Goal: Task Accomplishment & Management: Complete application form

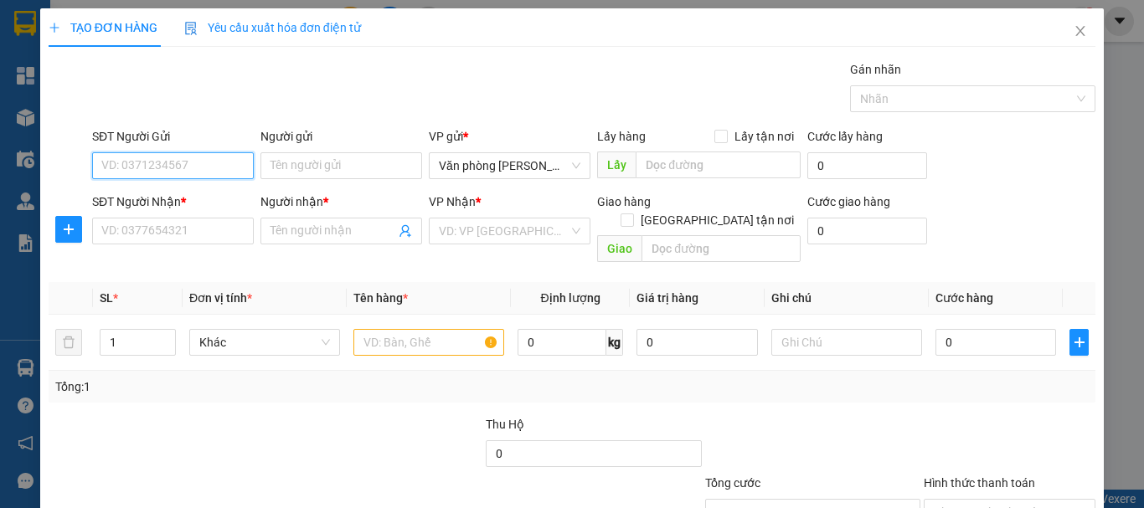
click at [212, 164] on input "SĐT Người Gửi" at bounding box center [173, 165] width 162 height 27
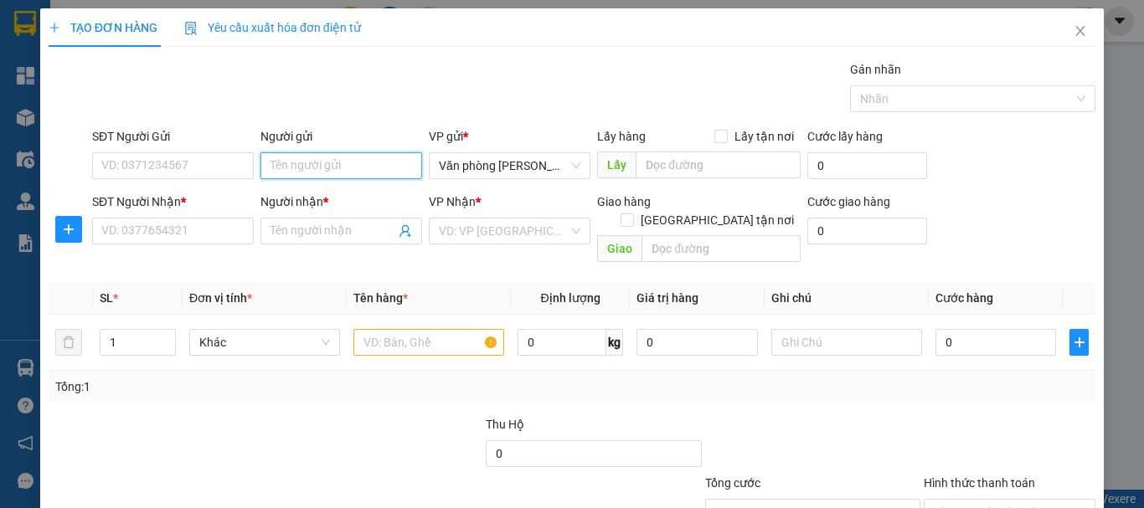
click at [323, 165] on input "Người gửi" at bounding box center [341, 165] width 162 height 27
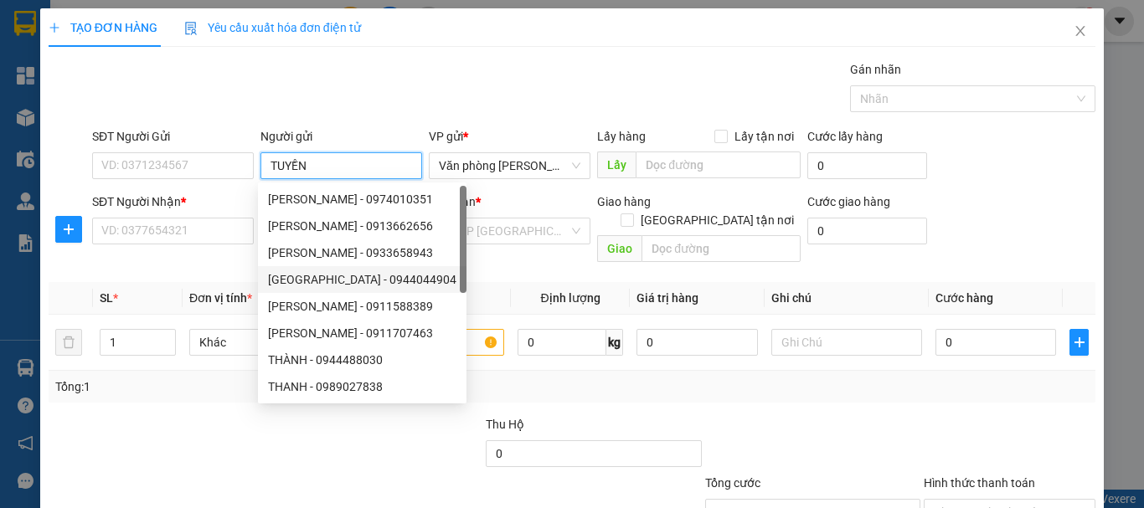
scroll to position [54, 0]
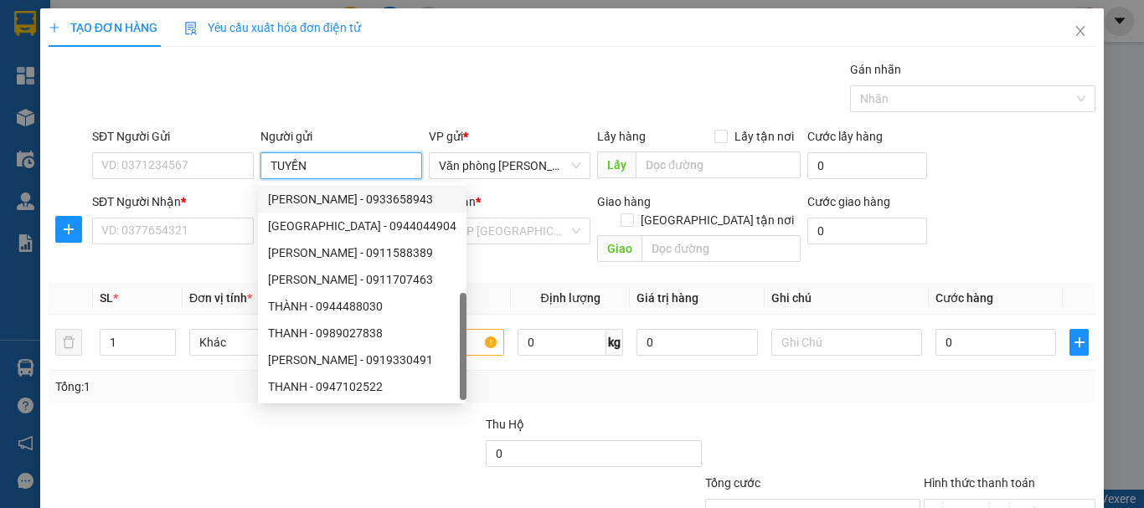
click at [353, 173] on input "TUYỀN" at bounding box center [341, 165] width 162 height 27
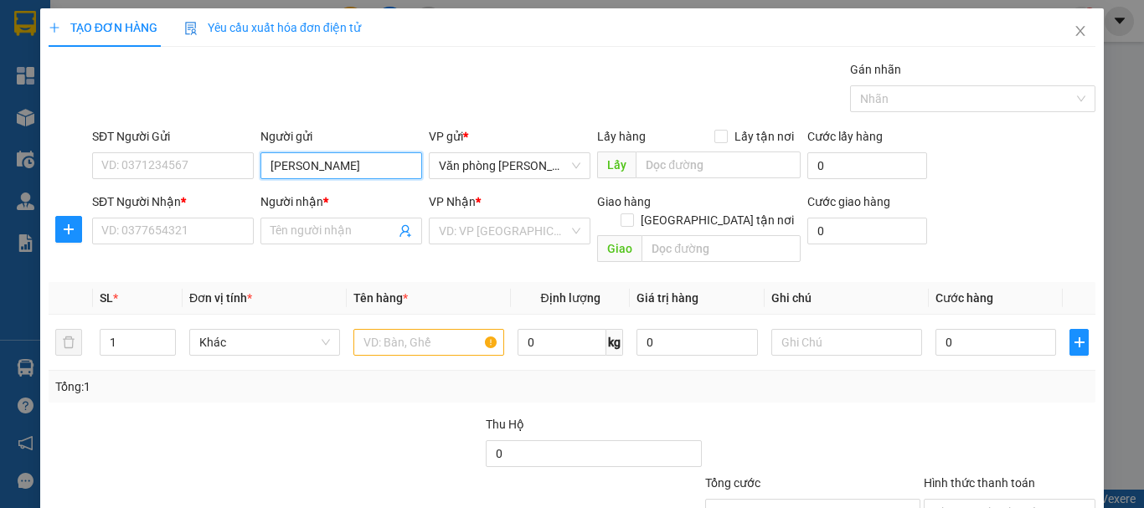
type input "TRỌNG HIỆU"
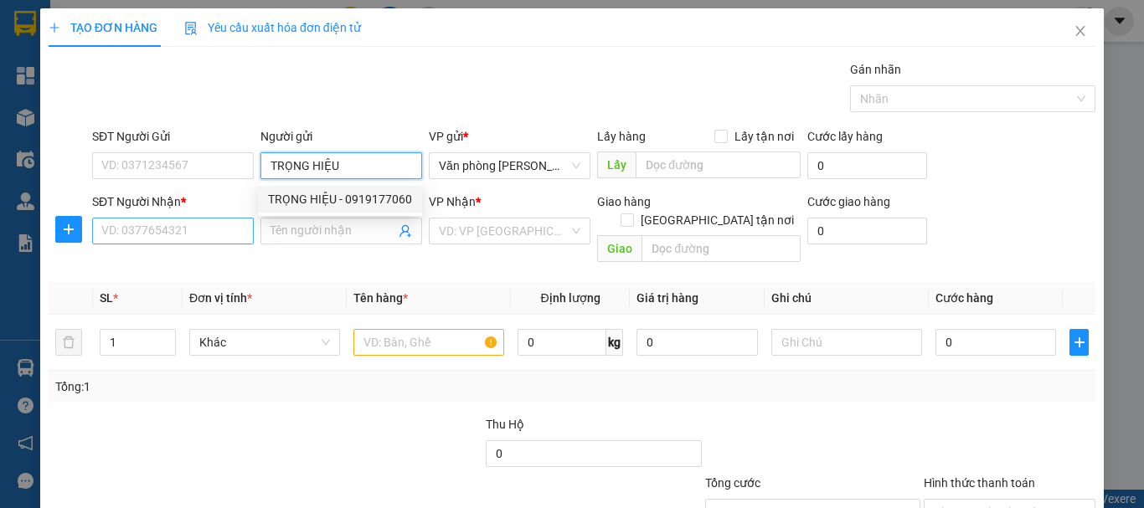
drag, startPoint x: 359, startPoint y: 195, endPoint x: 246, endPoint y: 243, distance: 122.7
click at [359, 197] on div "TRỌNG HIỆU - 0919177060" at bounding box center [340, 199] width 144 height 18
type input "0919177060"
type input "TRỌNG HIỆU"
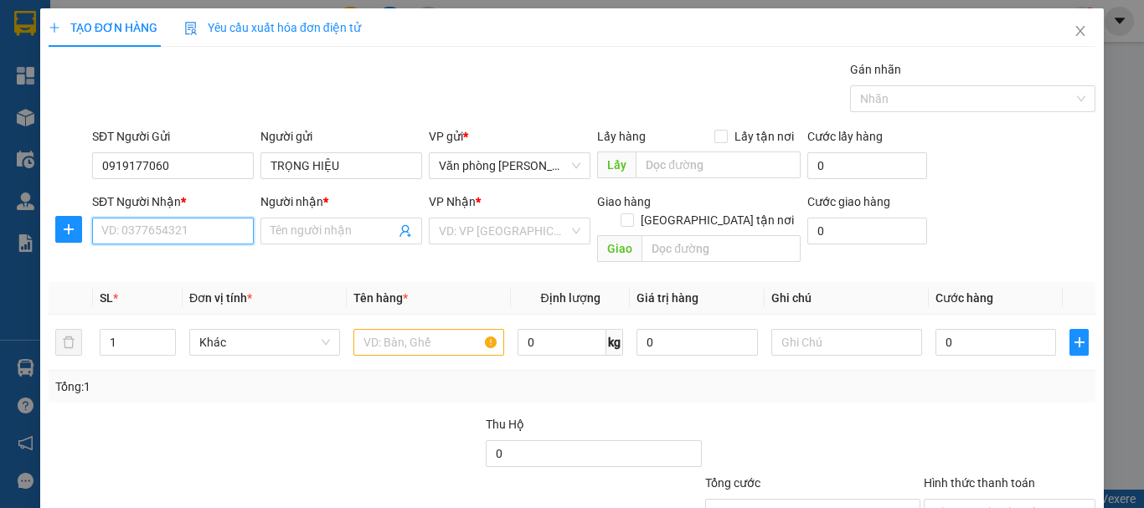
click at [226, 225] on input "SĐT Người Nhận *" at bounding box center [173, 231] width 162 height 27
click at [226, 234] on input "SĐT Người Nhận *" at bounding box center [173, 231] width 162 height 27
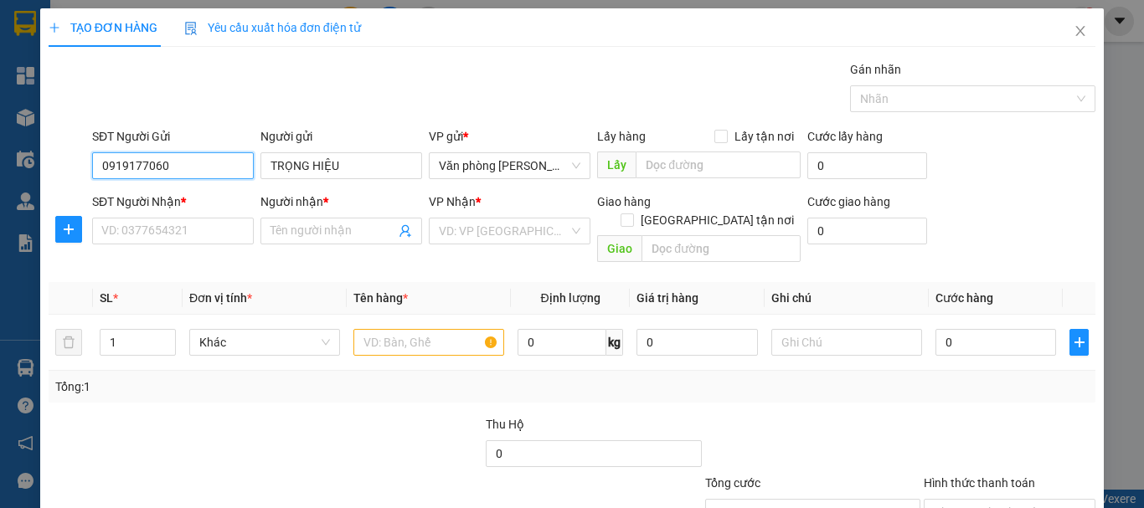
click at [204, 155] on input "0919177060" at bounding box center [173, 165] width 162 height 27
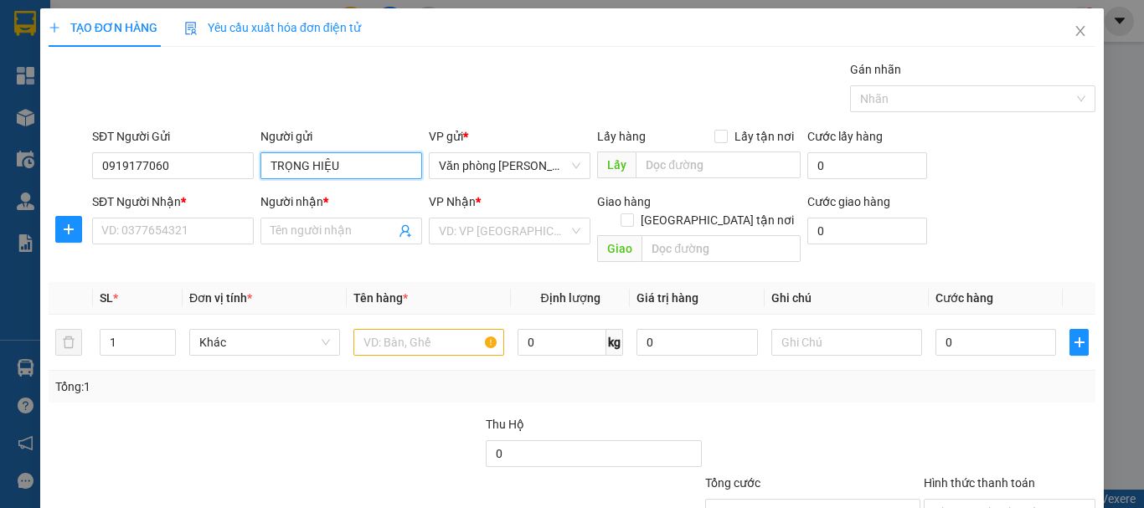
click at [363, 159] on input "TRỌNG HIỆU" at bounding box center [341, 165] width 162 height 27
click at [357, 163] on input "TRỌNG HIỆU" at bounding box center [341, 165] width 162 height 27
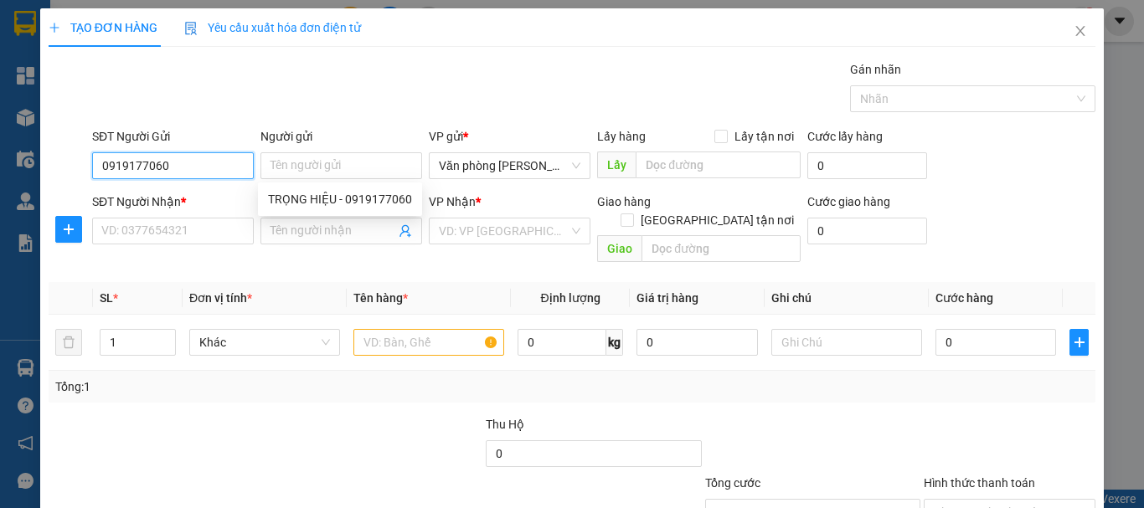
click at [205, 167] on input "0919177060" at bounding box center [173, 165] width 162 height 27
paste input "0919177060"
type input "0919177060"
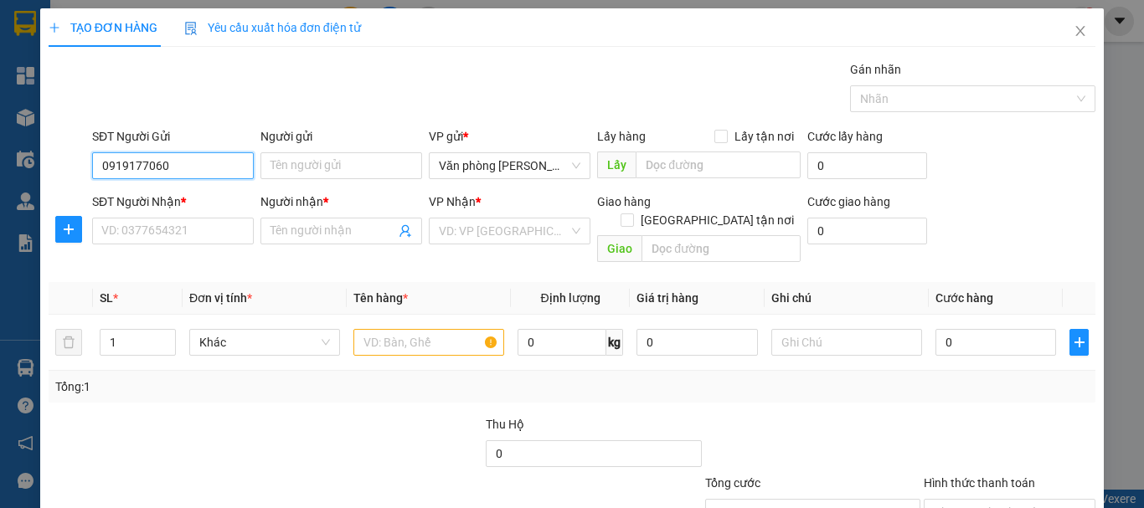
click at [200, 168] on input "0919177060" at bounding box center [173, 165] width 162 height 27
click at [204, 204] on div "0919177060 - TRỌNG HIỆU" at bounding box center [173, 199] width 144 height 18
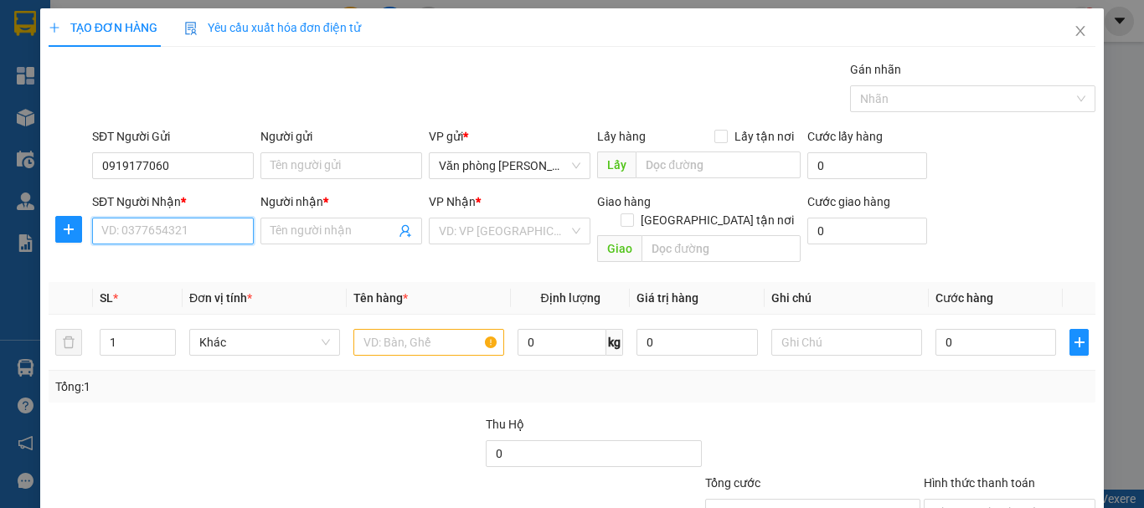
click at [202, 228] on input "SĐT Người Nhận *" at bounding box center [173, 231] width 162 height 27
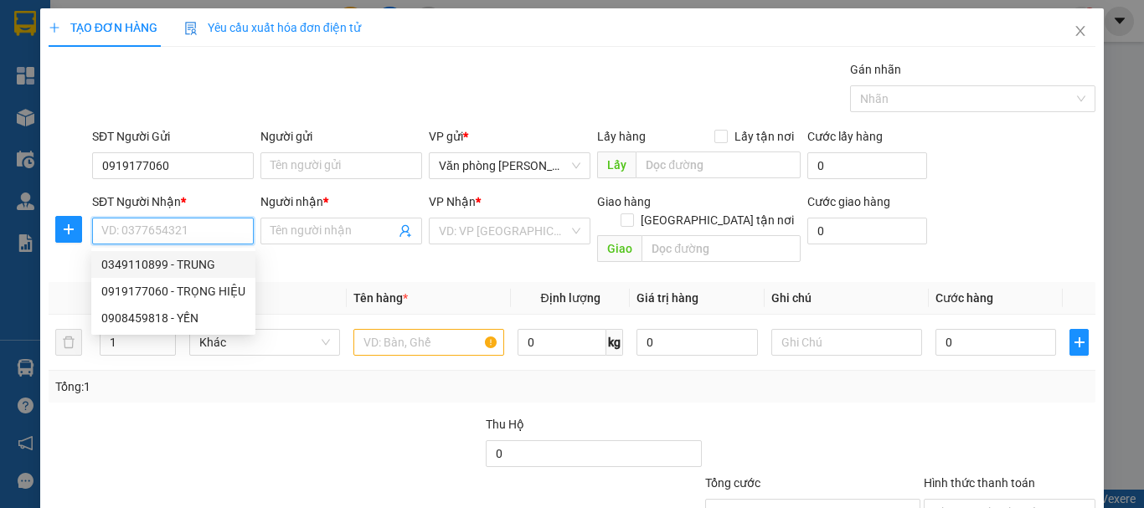
click at [225, 263] on div "0349110899 - TRUNG" at bounding box center [173, 264] width 144 height 18
type input "0349110899"
type input "TRUNG"
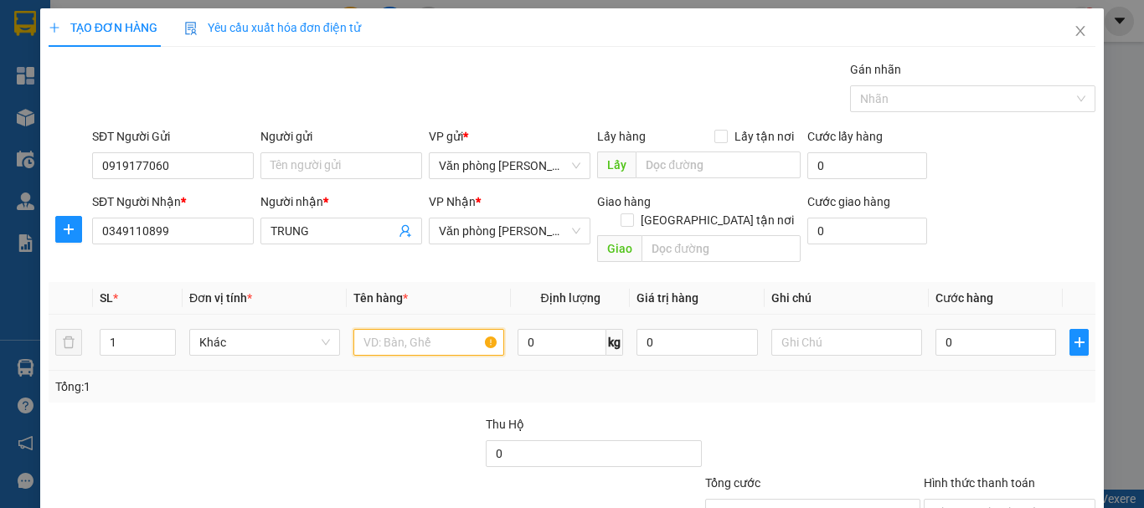
click at [394, 332] on input "text" at bounding box center [428, 342] width 151 height 27
type input "."
type input "1 HỘP"
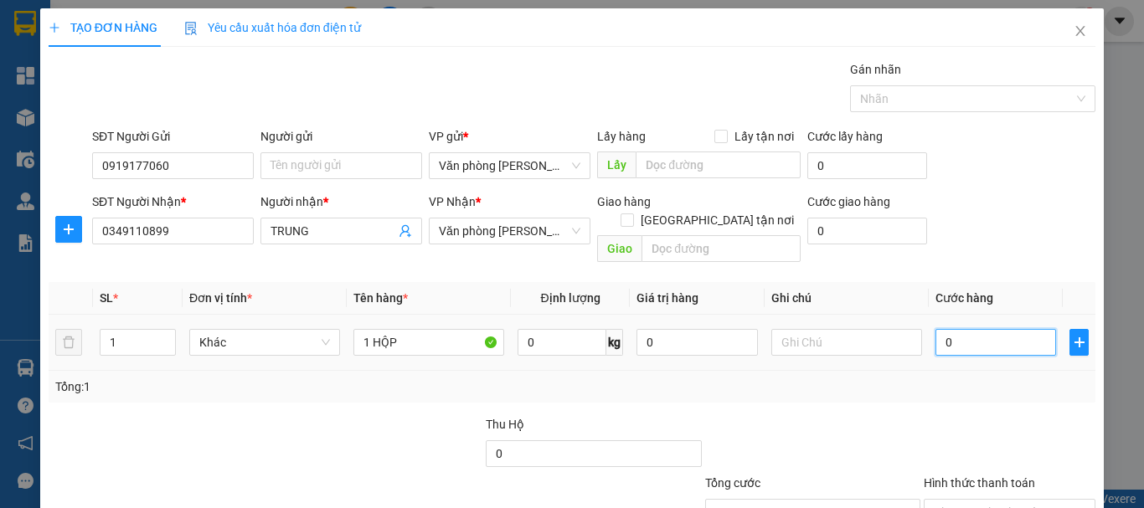
click at [958, 329] on input "0" at bounding box center [995, 342] width 121 height 27
type input "+3"
type input "3"
type input "+30"
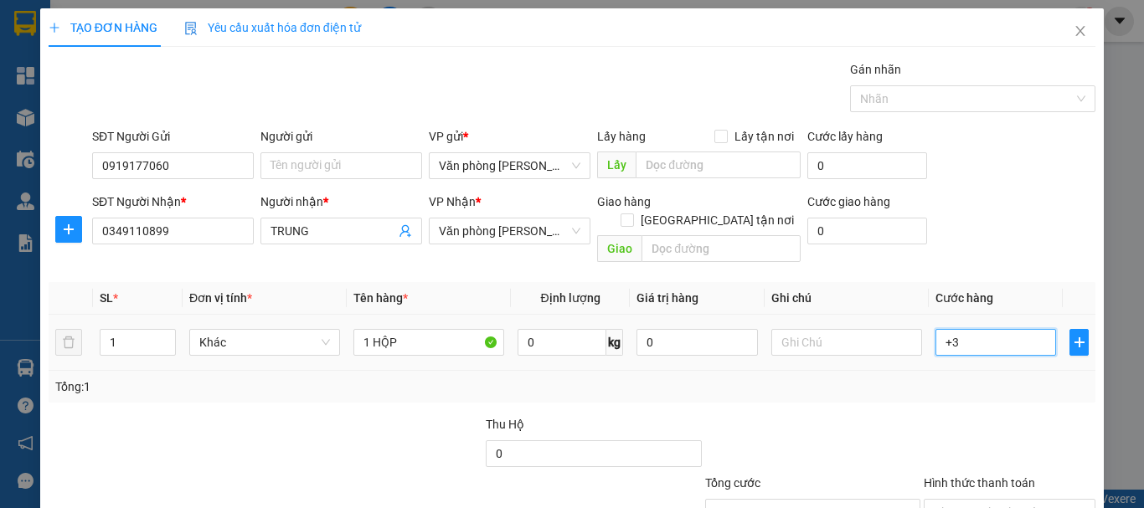
type input "30"
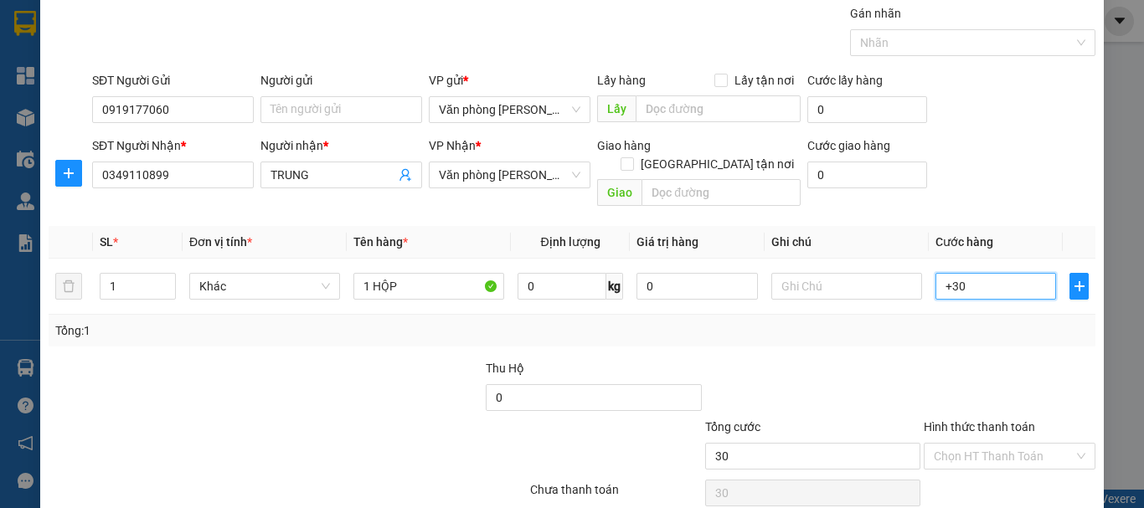
scroll to position [111, 0]
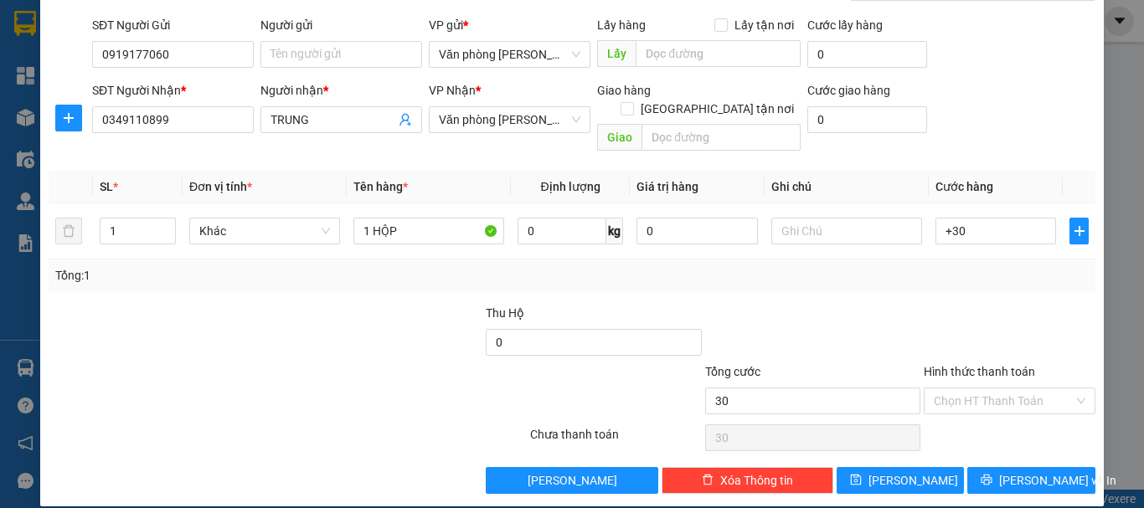
click at [901, 304] on div at bounding box center [812, 333] width 219 height 59
type input "30.000"
click at [956, 389] on input "Hình thức thanh toán" at bounding box center [1004, 401] width 140 height 25
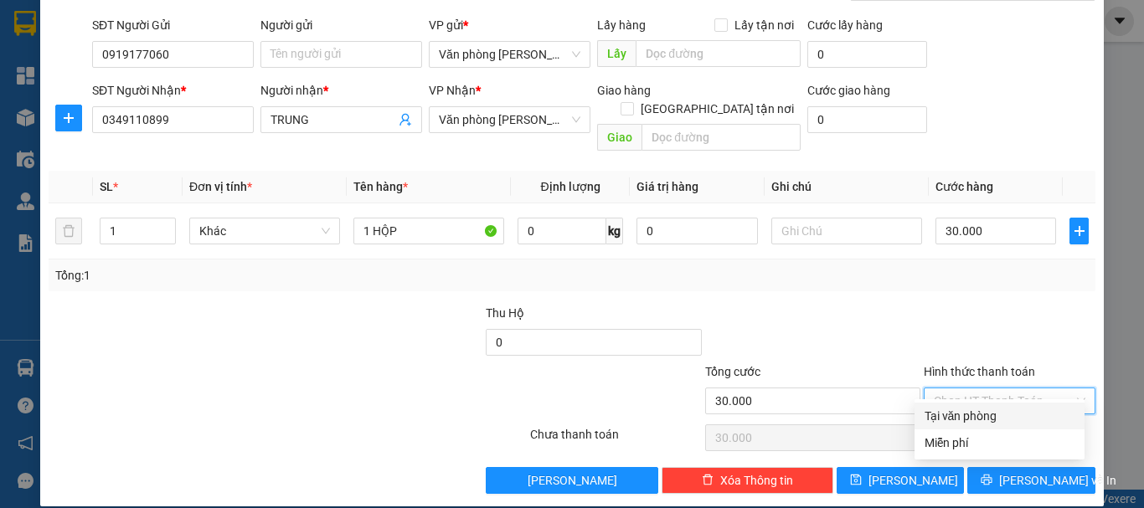
click at [971, 410] on div "Tại văn phòng" at bounding box center [1000, 416] width 150 height 18
type input "0"
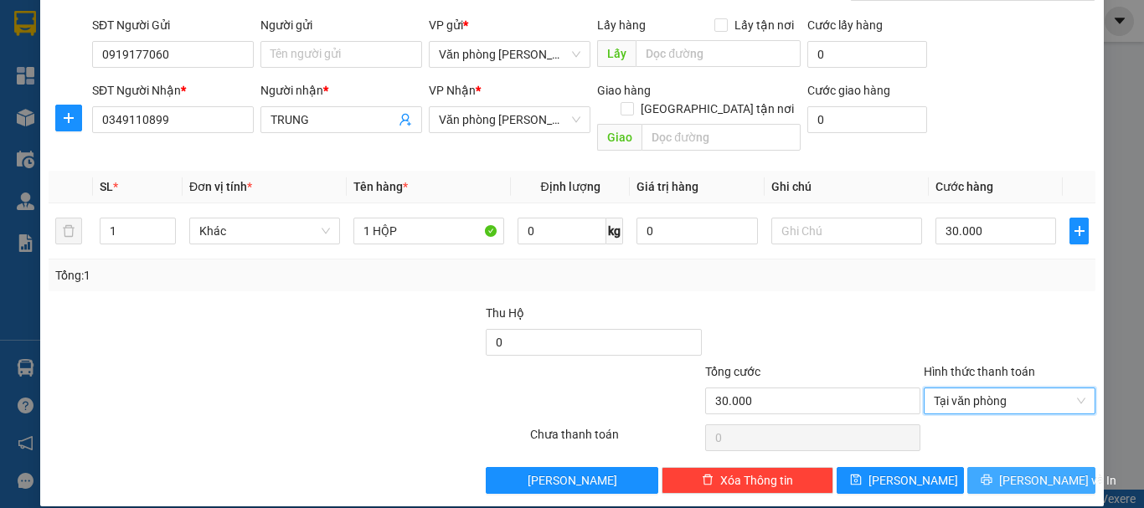
click at [1038, 472] on span "[PERSON_NAME] và In" at bounding box center [1057, 481] width 117 height 18
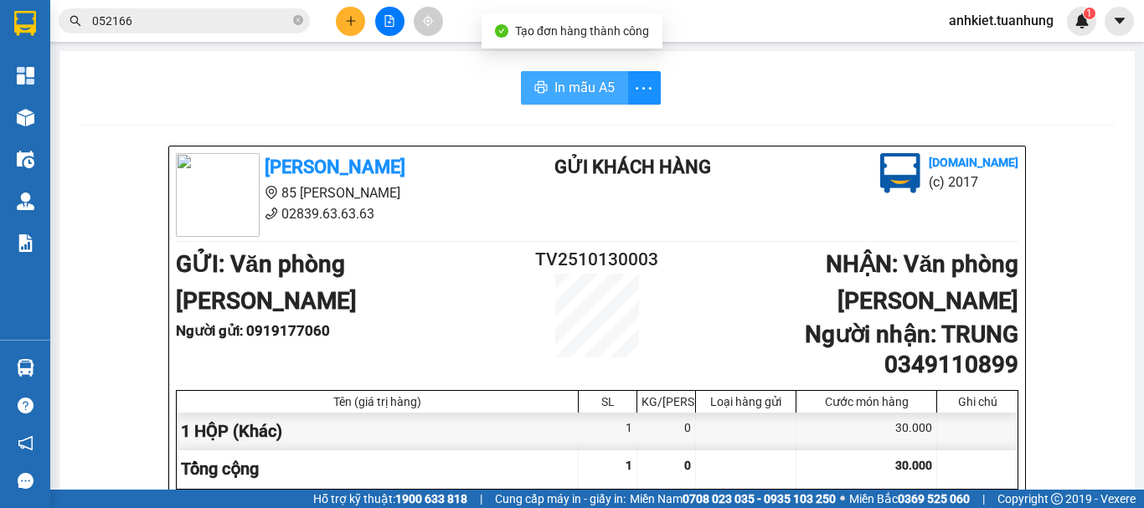
click at [561, 89] on span "In mẫu A5" at bounding box center [584, 87] width 60 height 21
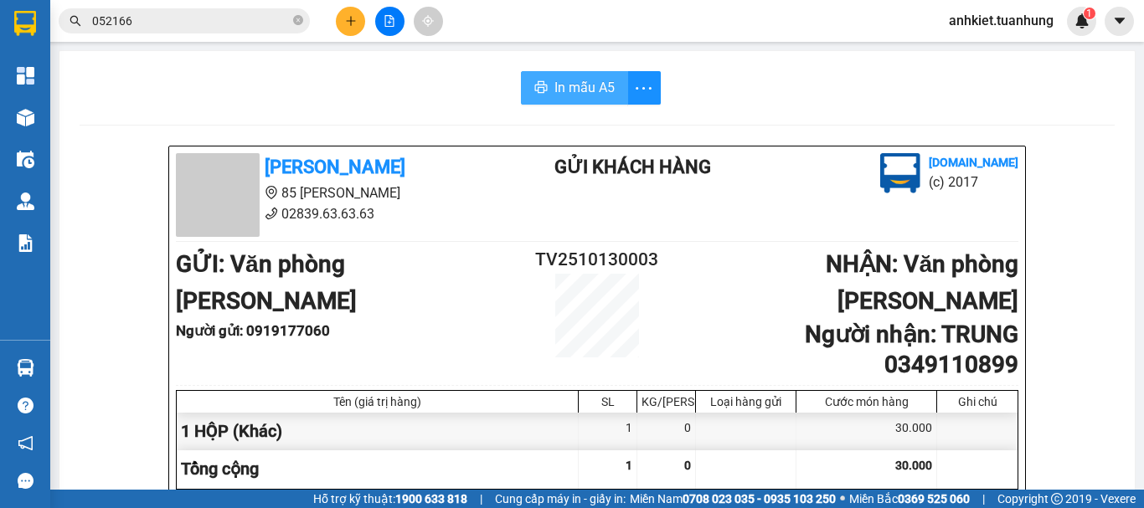
click at [606, 94] on span "In mẫu A5" at bounding box center [584, 87] width 60 height 21
click at [346, 16] on icon "plus" at bounding box center [351, 21] width 12 height 12
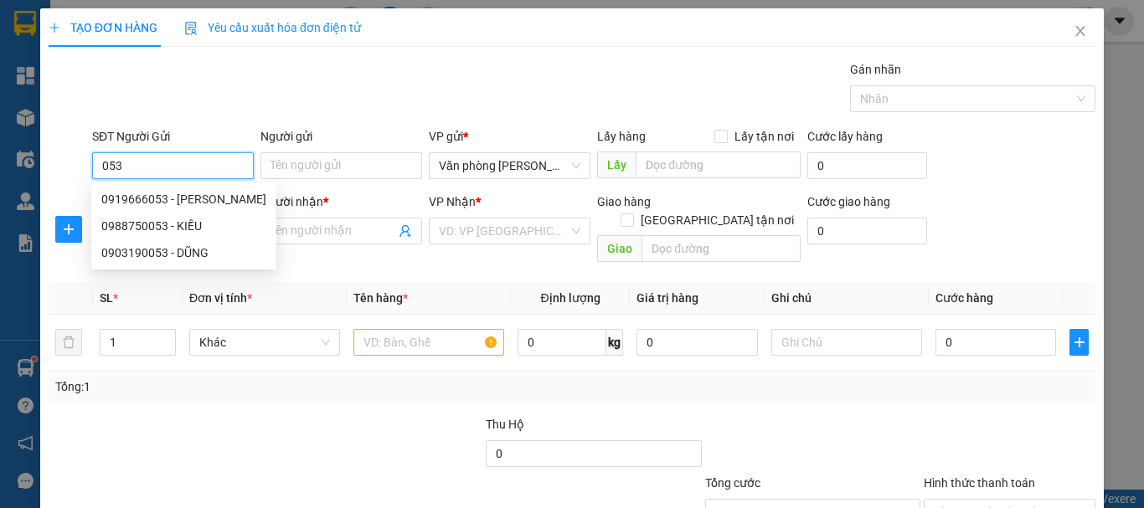
click at [198, 195] on div "0919666053 - [PERSON_NAME]" at bounding box center [183, 199] width 165 height 18
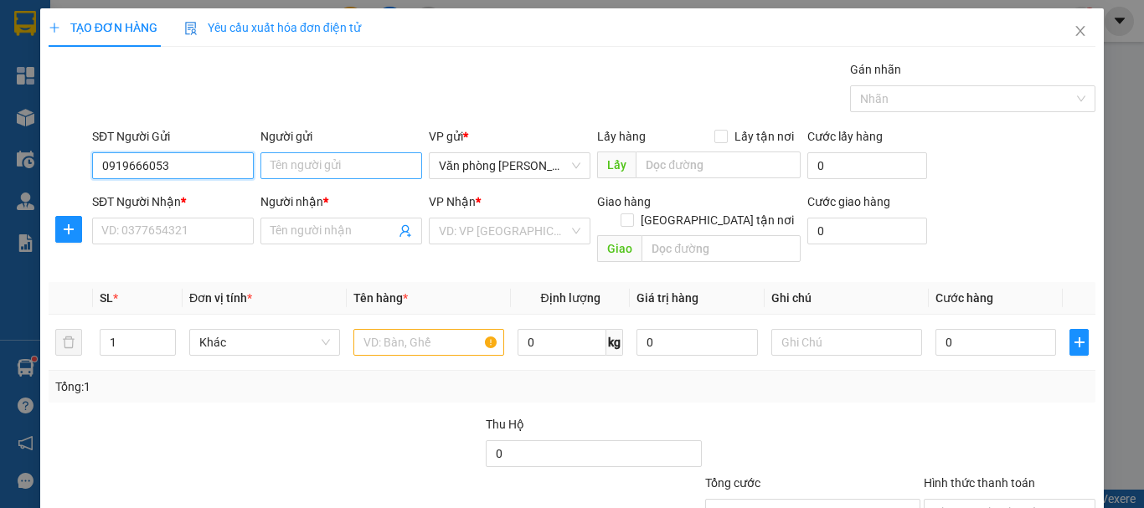
type input "0919666053"
click at [359, 177] on input "Người gửi" at bounding box center [341, 165] width 162 height 27
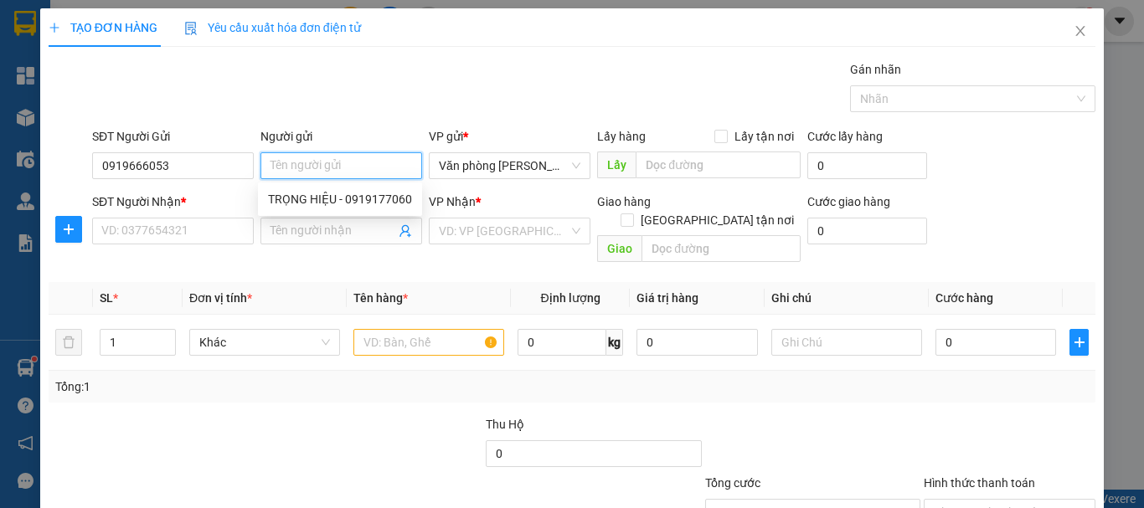
type input "8"
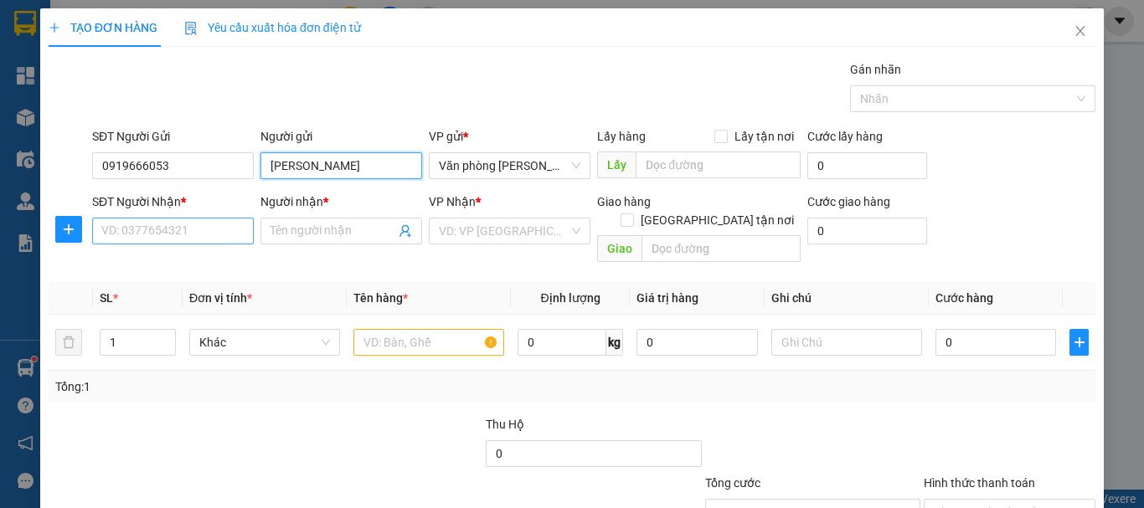
type input "[PERSON_NAME]"
click at [171, 228] on input "SĐT Người Nhận *" at bounding box center [173, 231] width 162 height 27
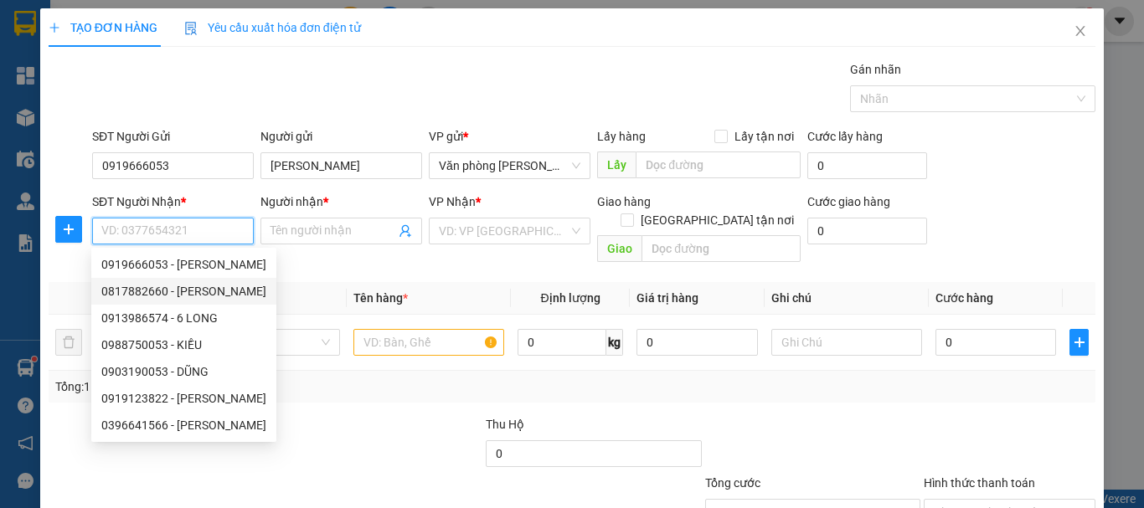
click at [219, 292] on div "0817882660 - [PERSON_NAME]" at bounding box center [183, 291] width 165 height 18
type input "0817882660"
type input "[PERSON_NAME]"
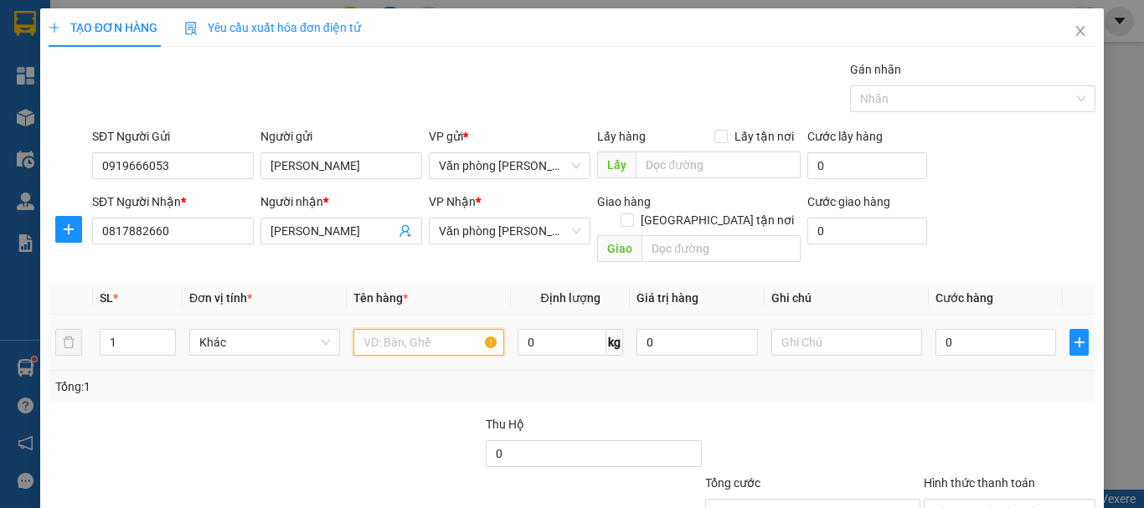
click at [410, 329] on input "text" at bounding box center [428, 342] width 151 height 27
type input "+"
type input "1 THÙNG"
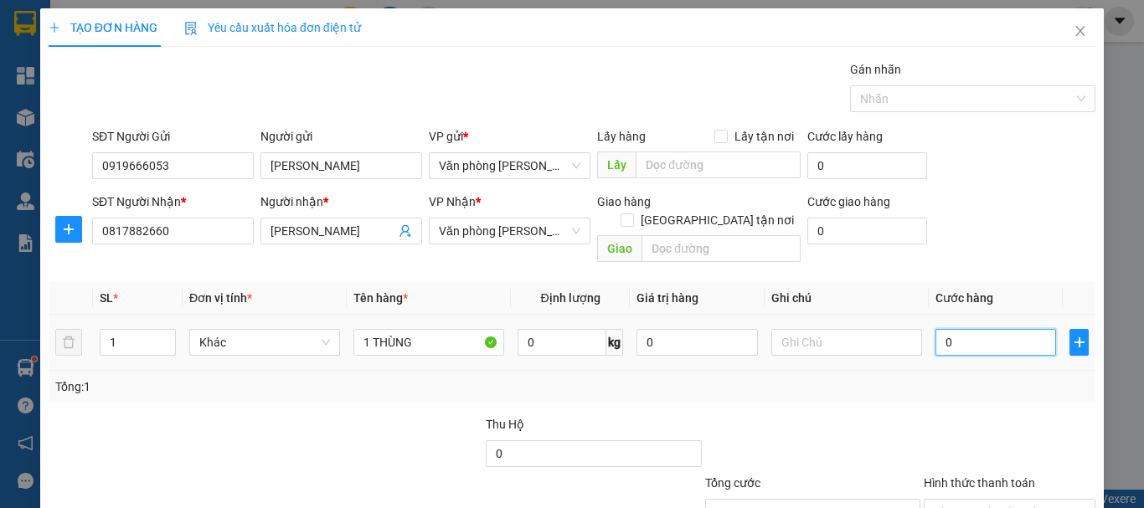
click at [1016, 329] on input "0" at bounding box center [995, 342] width 121 height 27
type input "+7"
type input "7"
type input "+70"
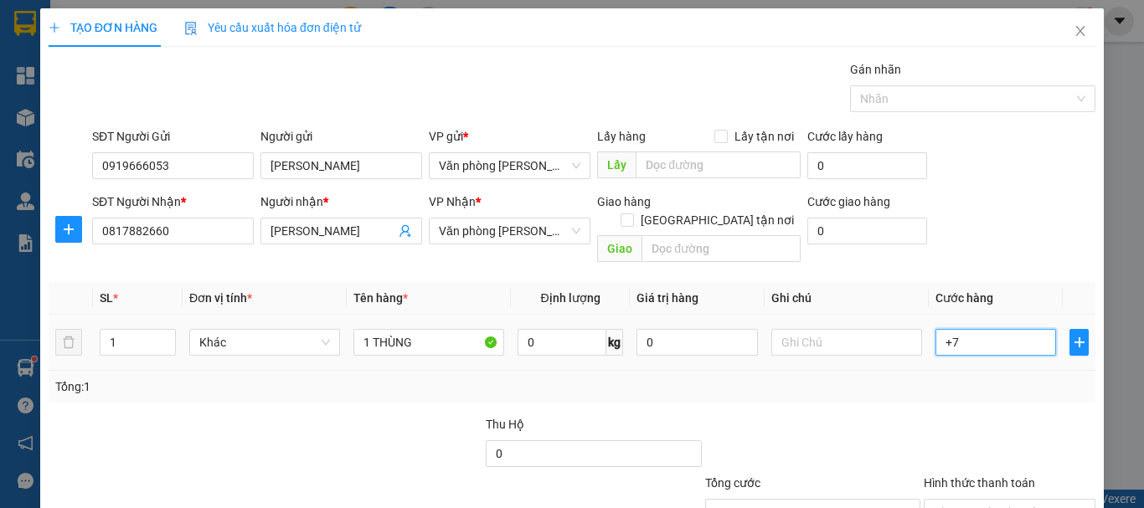
type input "70"
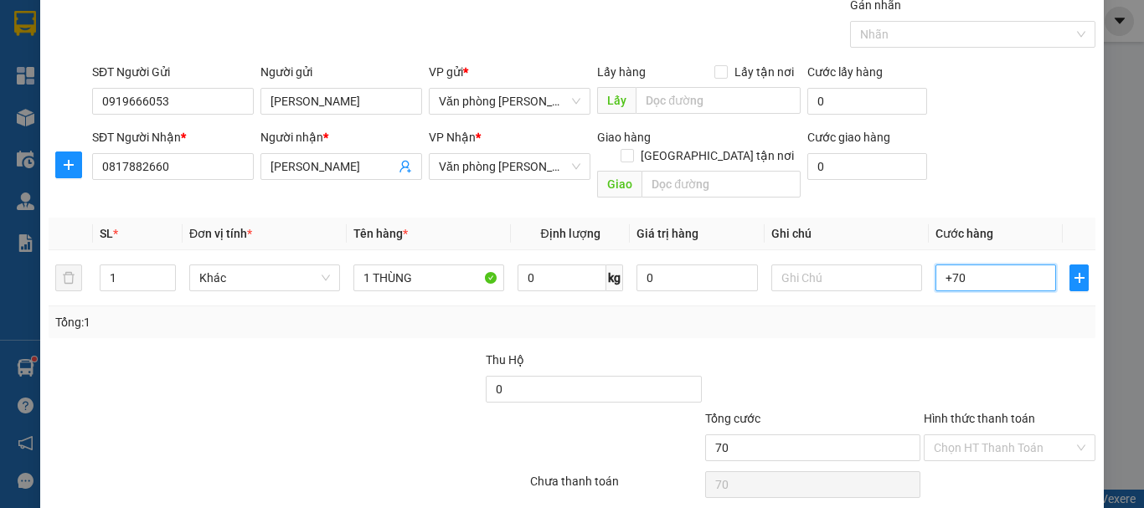
scroll to position [111, 0]
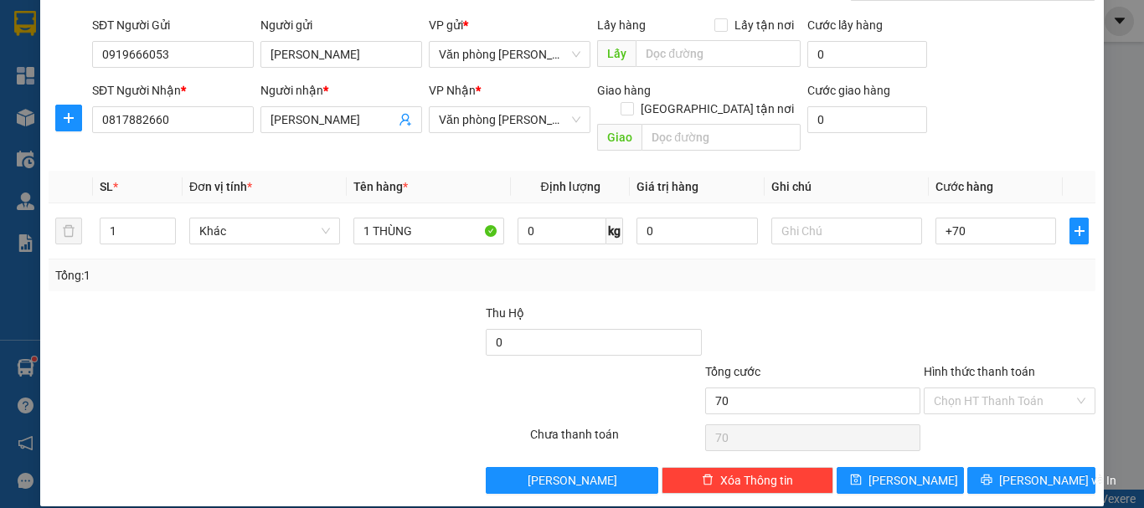
click at [982, 304] on div at bounding box center [1009, 333] width 175 height 59
type input "70.000"
click at [1024, 472] on span "[PERSON_NAME] và In" at bounding box center [1057, 481] width 117 height 18
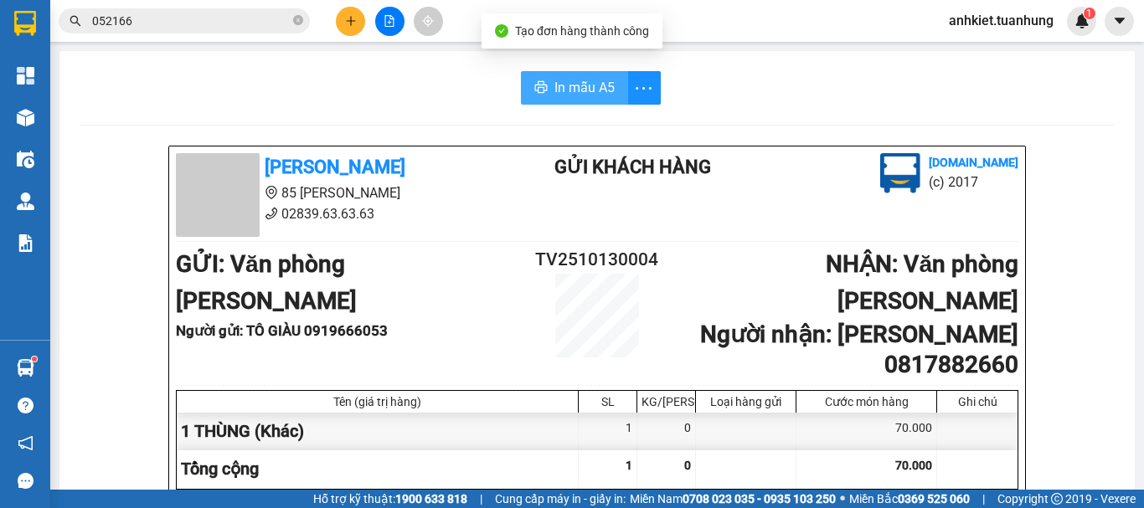
drag, startPoint x: 549, startPoint y: 89, endPoint x: 755, endPoint y: 97, distance: 207.0
click at [554, 88] on span "In mẫu A5" at bounding box center [584, 87] width 60 height 21
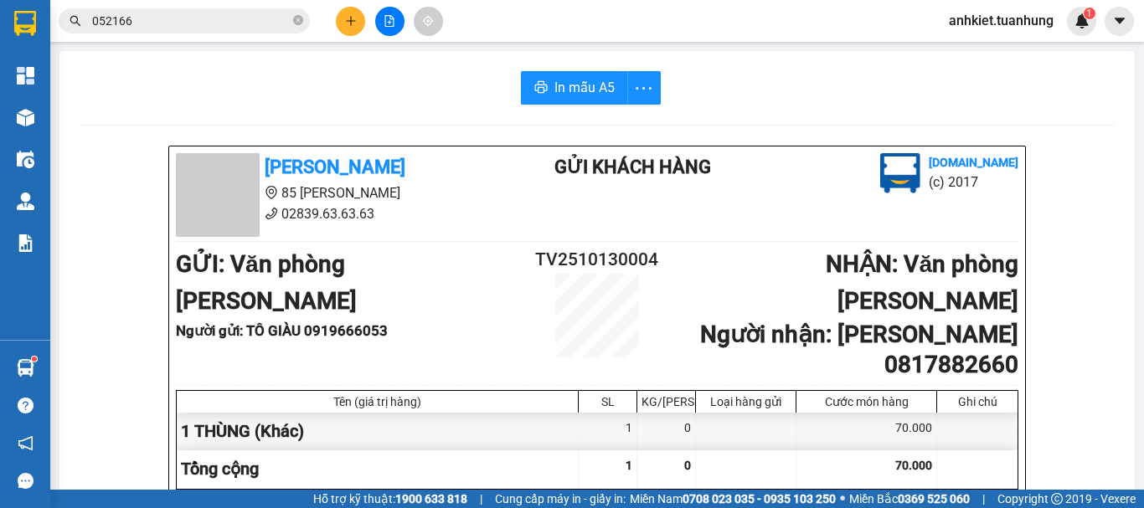
click at [340, 25] on button at bounding box center [350, 21] width 29 height 29
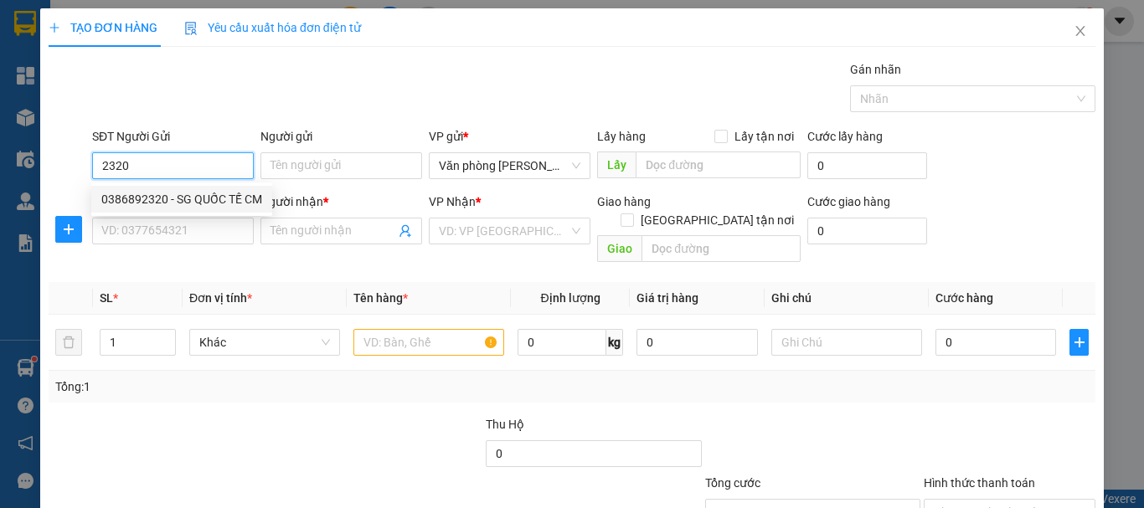
click at [202, 198] on div "0386892320 - SG QUỐC TẾ CM" at bounding box center [181, 199] width 161 height 18
type input "0386892320"
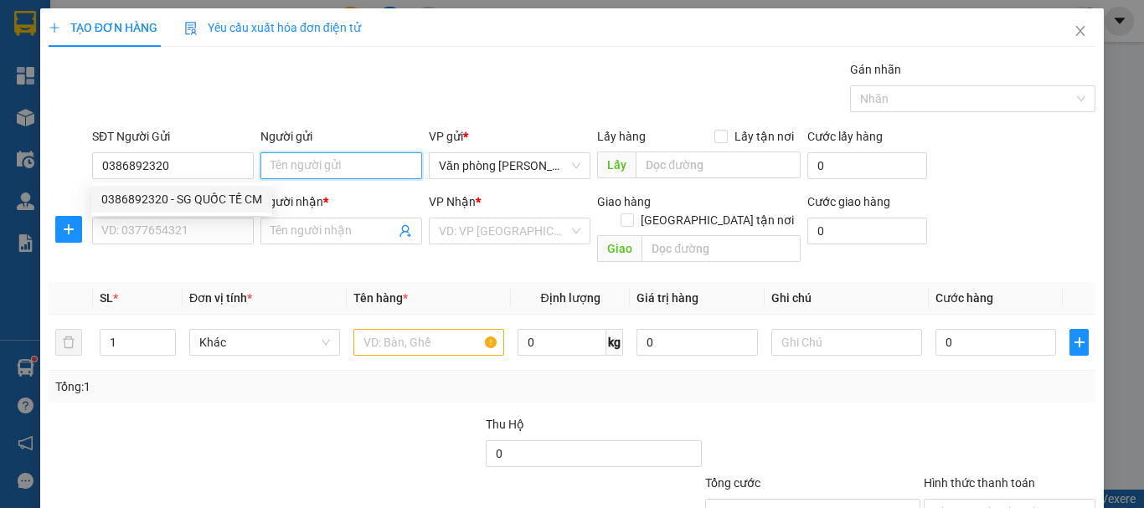
click at [299, 174] on input "Người gửi" at bounding box center [341, 165] width 162 height 27
type input "-"
type input "SG QUỐC TẾ CM"
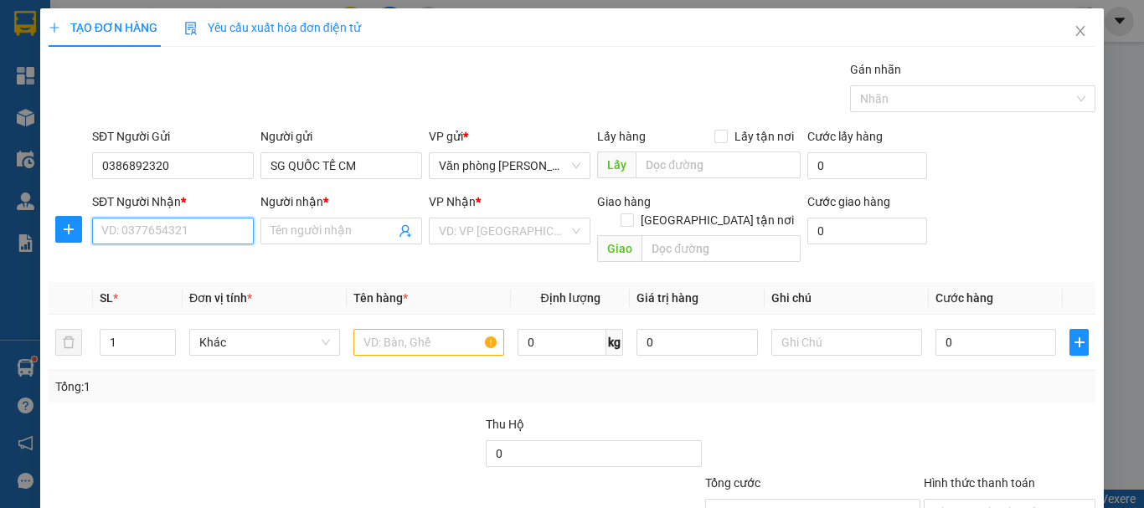
click at [190, 229] on input "SĐT Người Nhận *" at bounding box center [173, 231] width 162 height 27
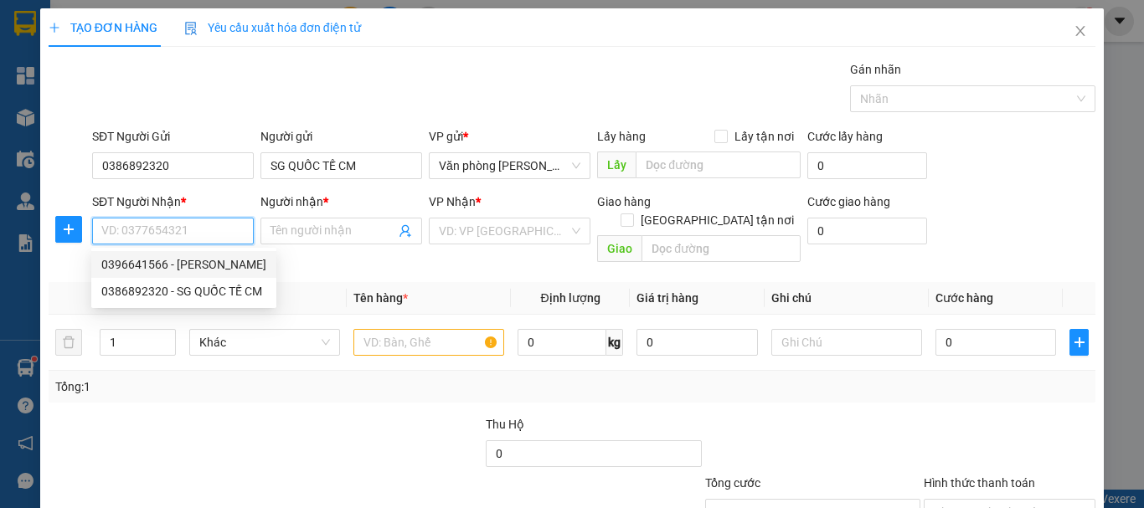
click at [223, 271] on div "0396641566 - [PERSON_NAME]" at bounding box center [183, 264] width 165 height 18
type input "0396641566"
type input "[PERSON_NAME]"
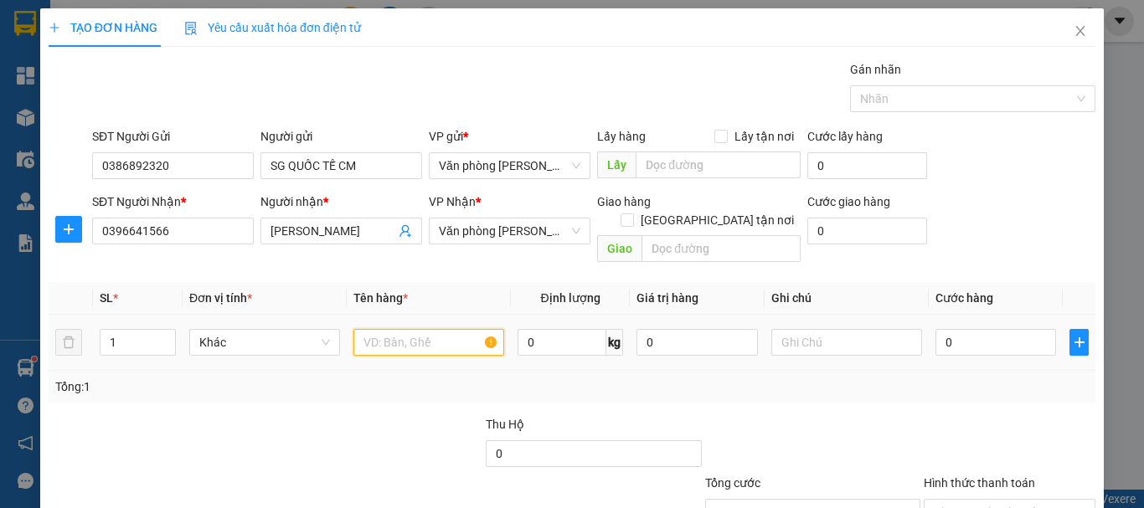
click at [409, 331] on input "text" at bounding box center [428, 342] width 151 height 27
type input "."
type input "1 HỘP"
click at [1033, 342] on td "0" at bounding box center [996, 343] width 134 height 56
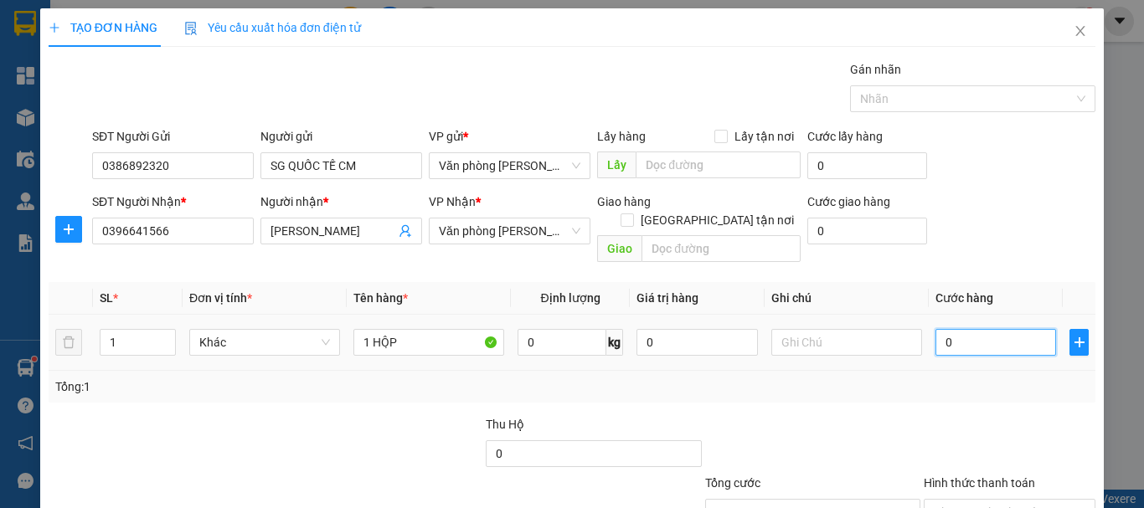
click at [1009, 332] on input "0" at bounding box center [995, 342] width 121 height 27
type input "+3"
type input "3"
type input "+30"
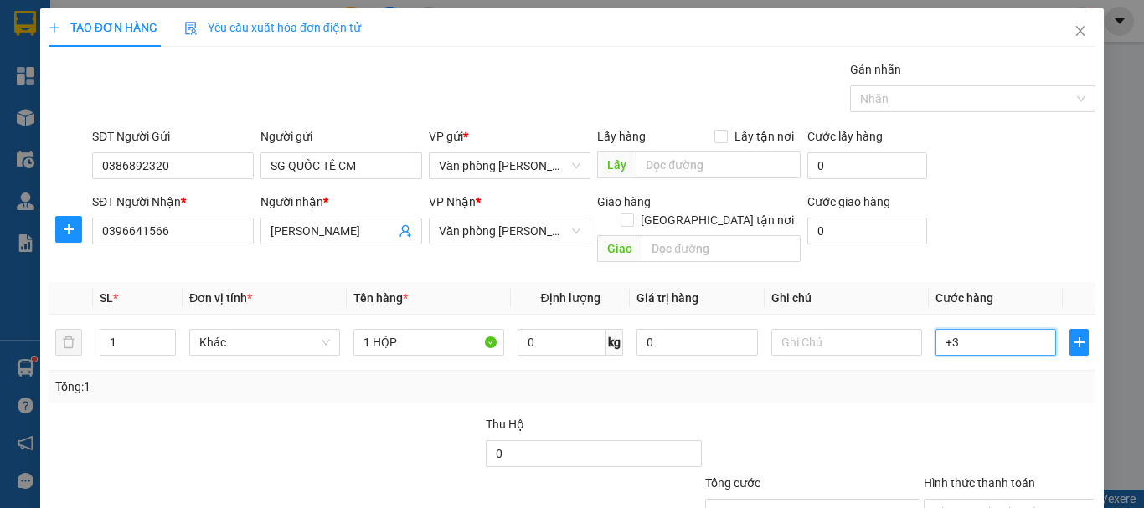
type input "30"
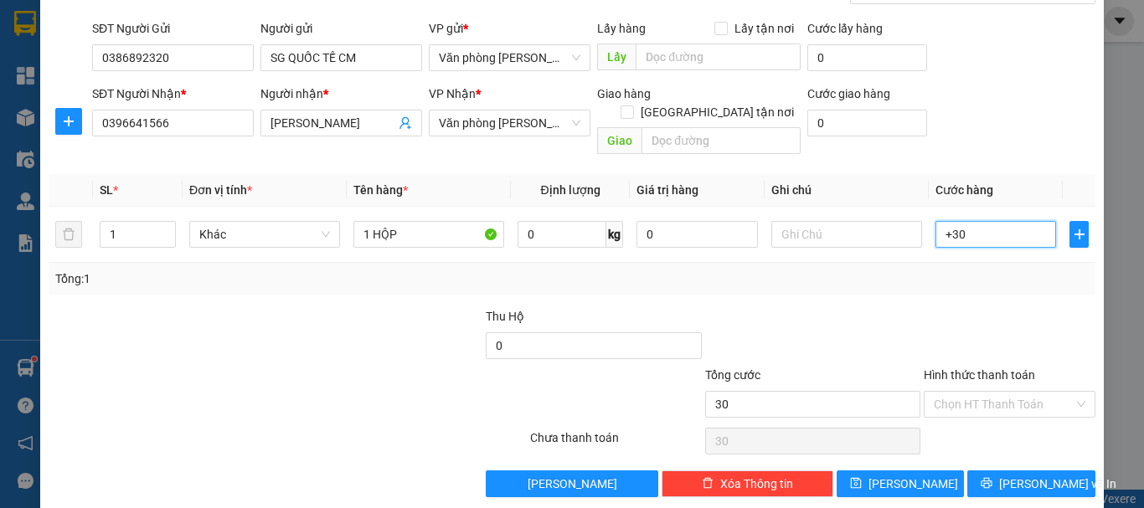
scroll to position [111, 0]
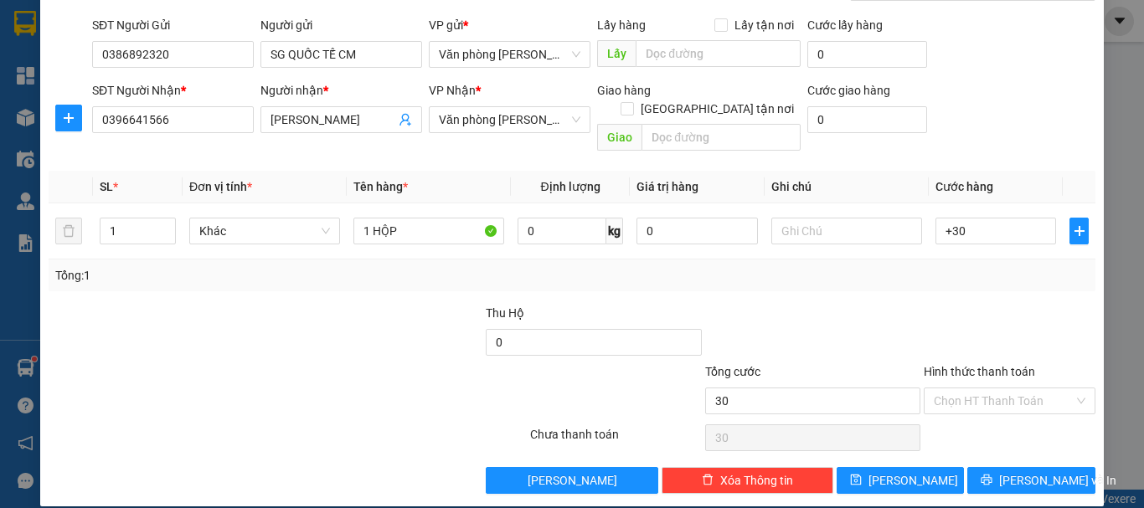
click at [870, 266] on div "Tổng: 1" at bounding box center [571, 275] width 1033 height 18
type input "30.000"
drag, startPoint x: 1029, startPoint y: 460, endPoint x: 599, endPoint y: 297, distance: 460.1
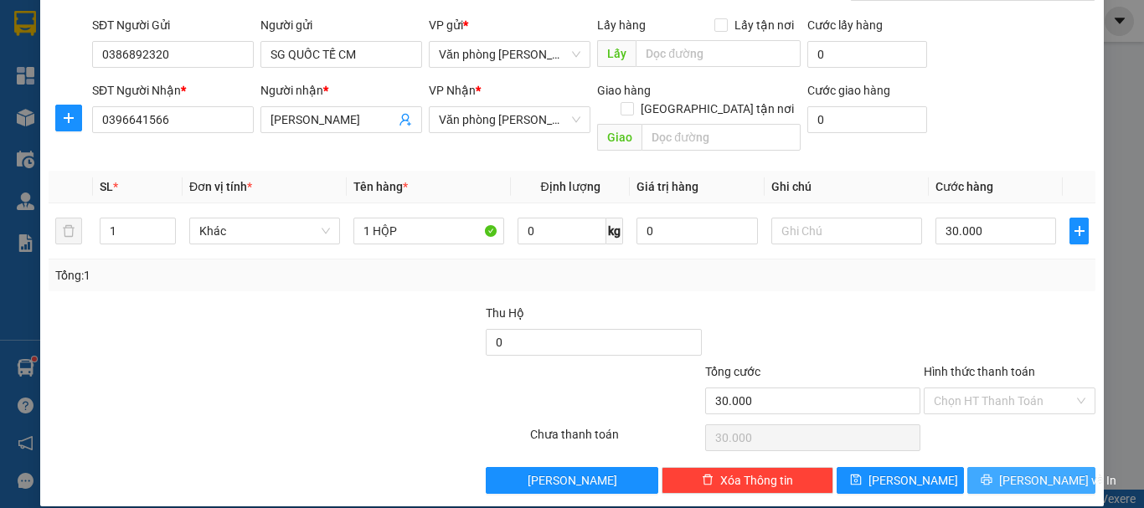
click at [1029, 472] on span "[PERSON_NAME] và In" at bounding box center [1057, 481] width 117 height 18
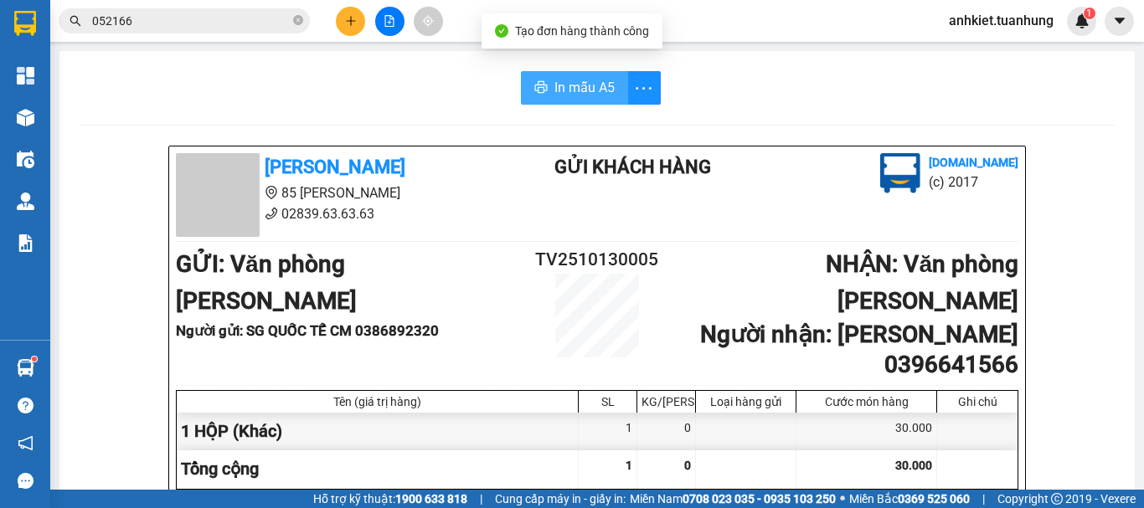
click at [534, 90] on icon "printer" at bounding box center [540, 86] width 13 height 13
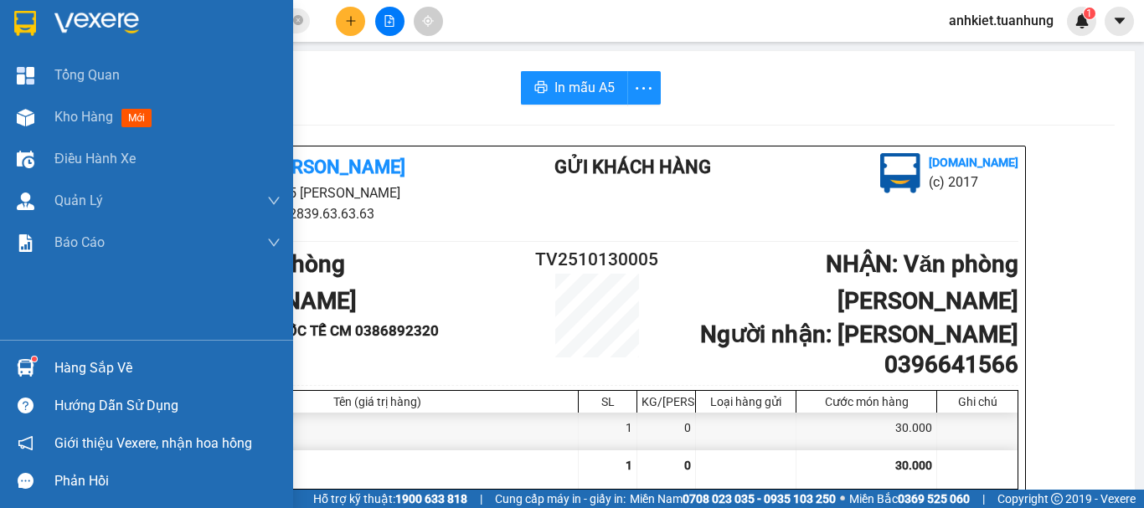
click at [62, 369] on div "Hàng sắp về" at bounding box center [167, 368] width 226 height 25
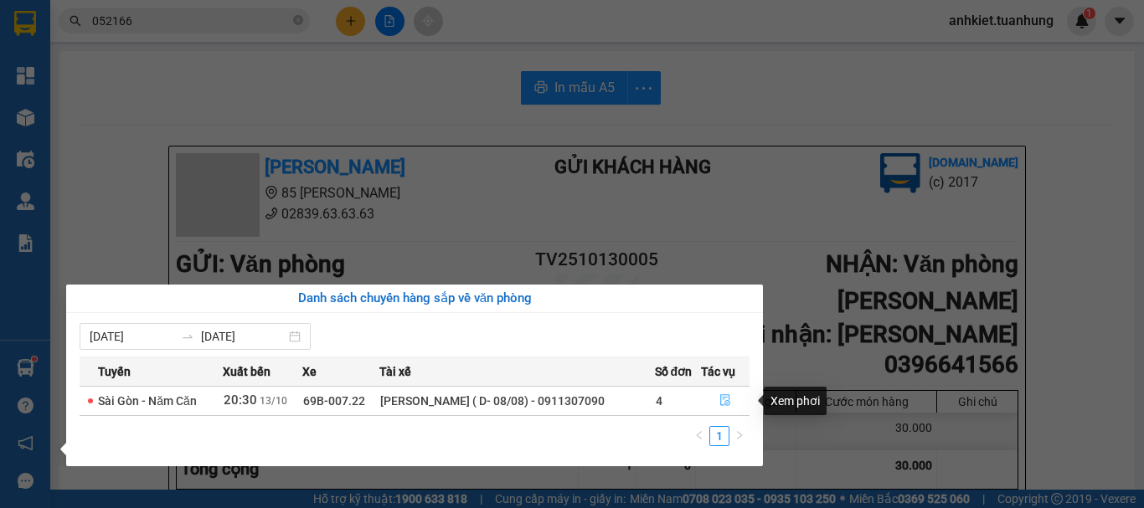
click at [724, 399] on icon "file-done" at bounding box center [725, 400] width 12 height 12
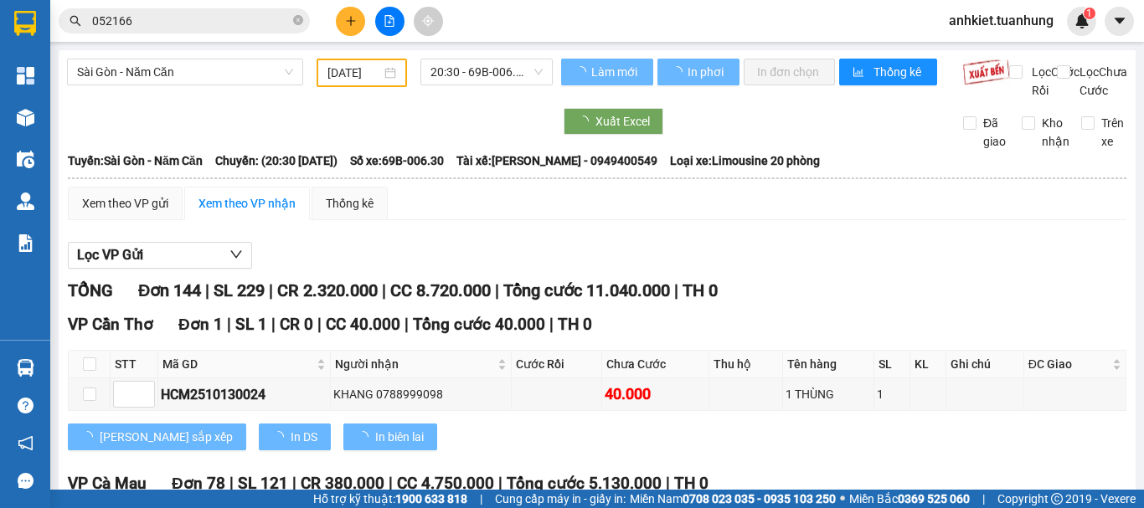
type input "[DATE]"
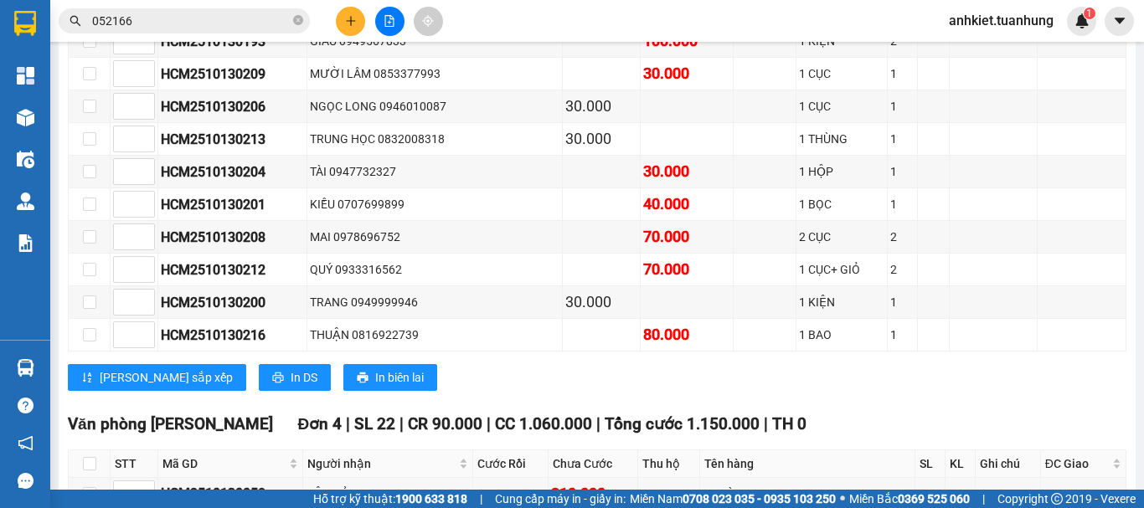
scroll to position [2985, 0]
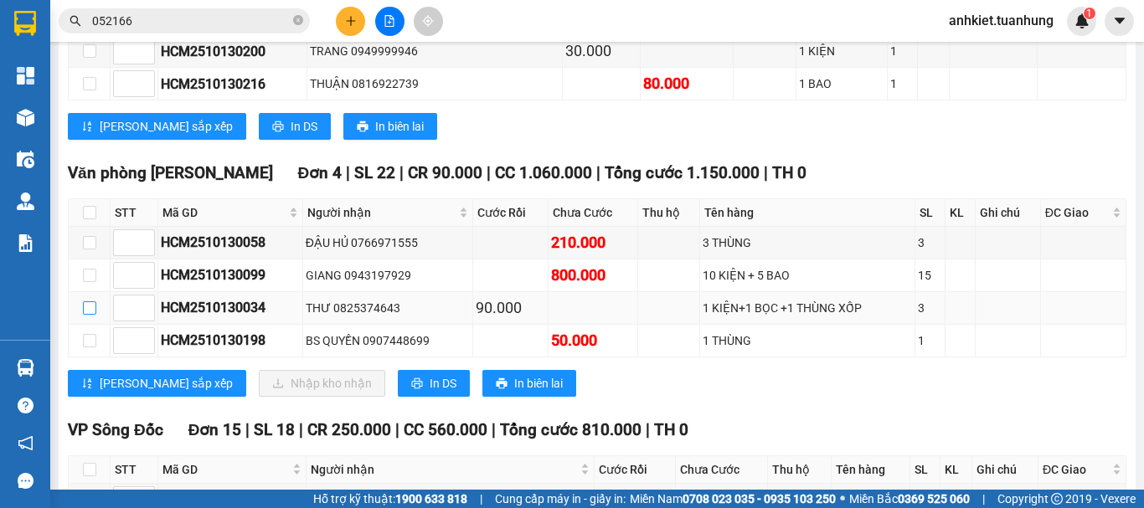
click at [91, 315] on input "checkbox" at bounding box center [89, 307] width 13 height 13
checkbox input "true"
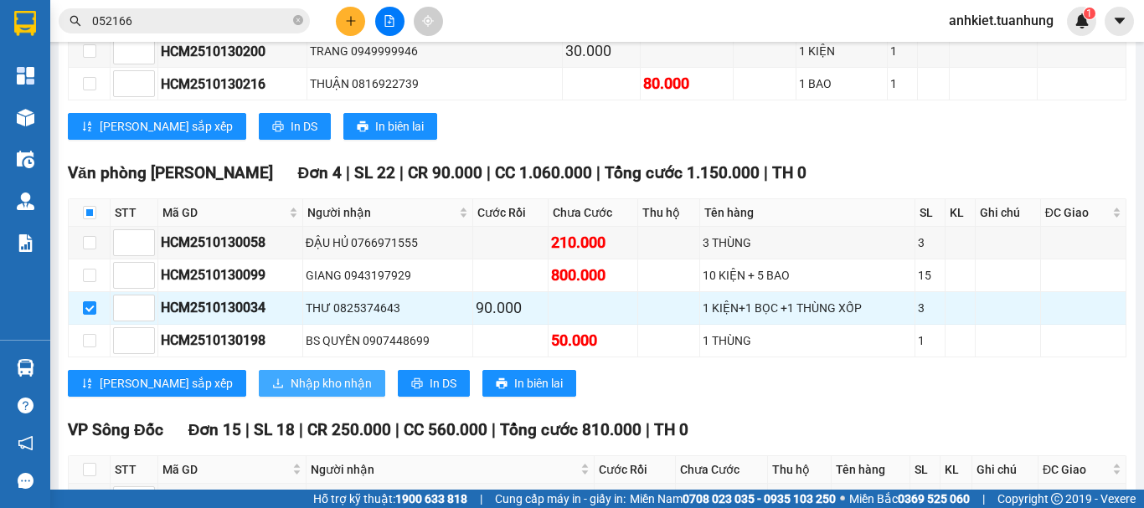
click at [291, 393] on span "Nhập kho nhận" at bounding box center [331, 383] width 81 height 18
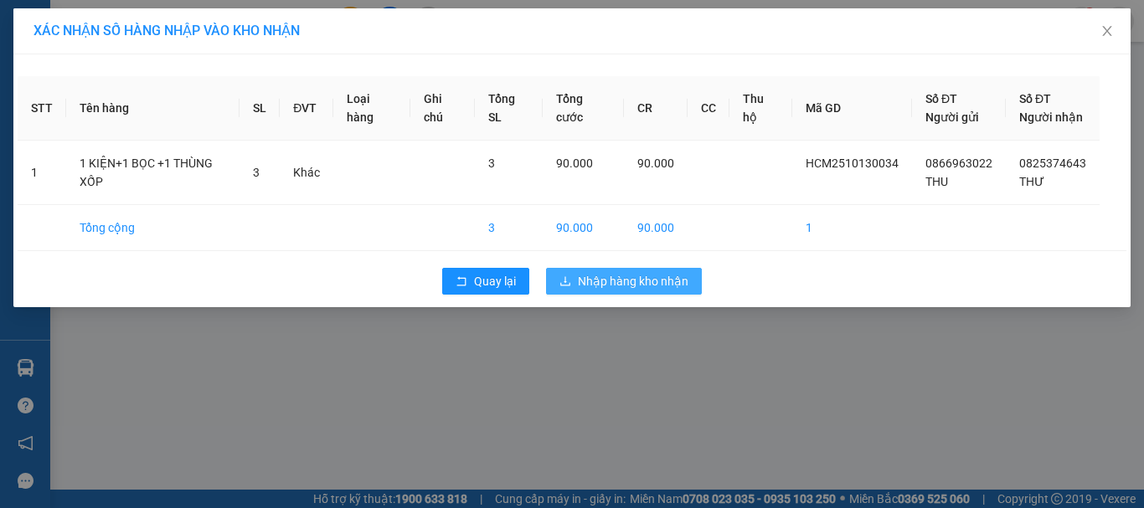
click at [600, 286] on span "Nhập hàng kho nhận" at bounding box center [633, 281] width 111 height 18
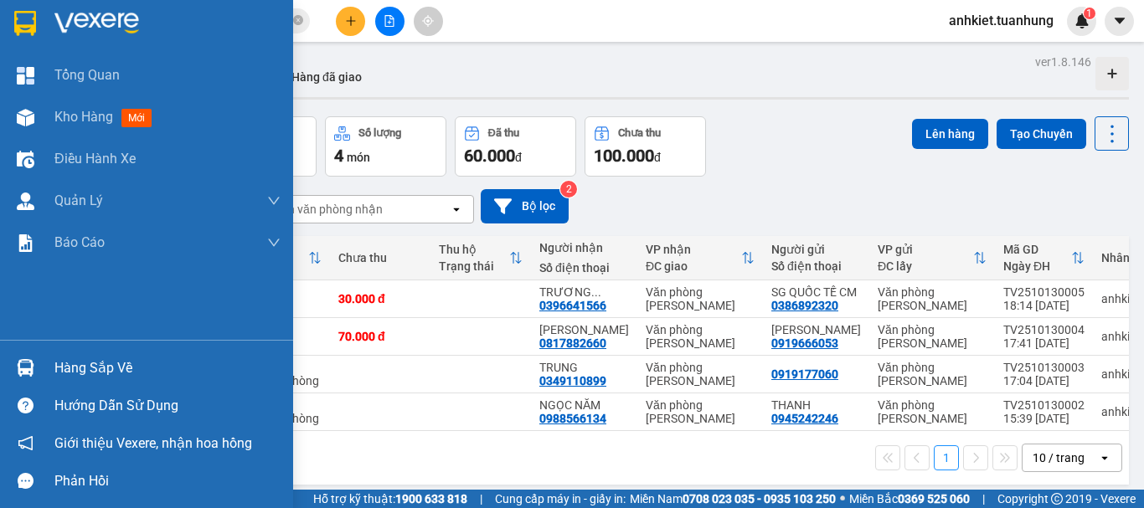
drag, startPoint x: 74, startPoint y: 360, endPoint x: 170, endPoint y: 360, distance: 96.3
click at [90, 360] on div "Hàng sắp về" at bounding box center [167, 368] width 226 height 25
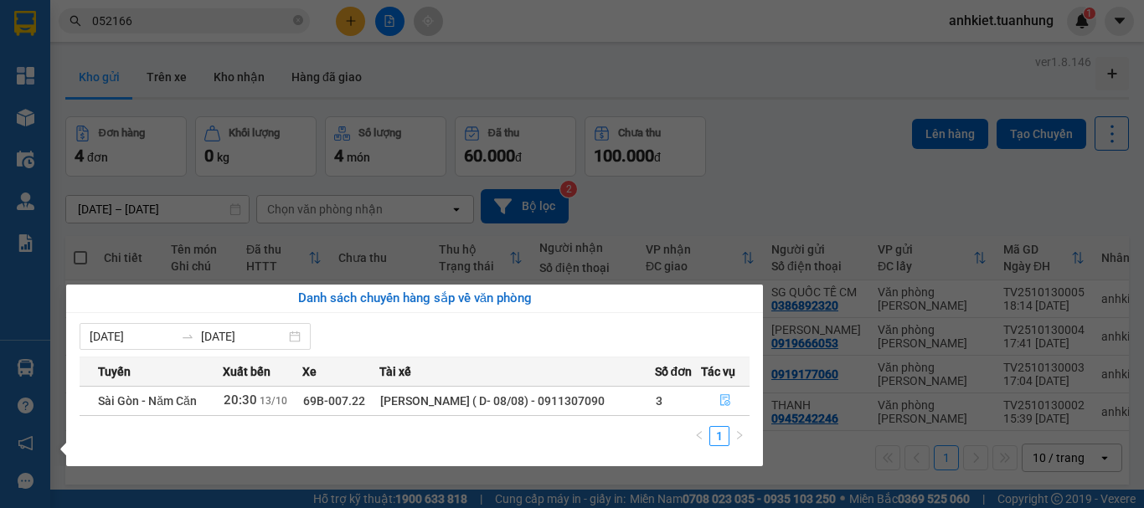
click at [724, 401] on icon "file-done" at bounding box center [725, 400] width 12 height 12
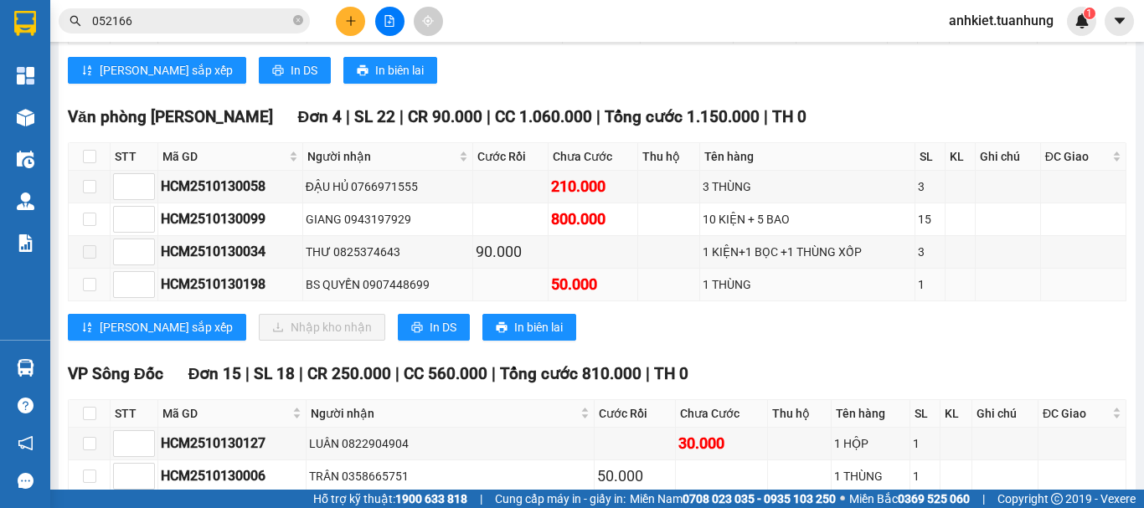
scroll to position [3069, 0]
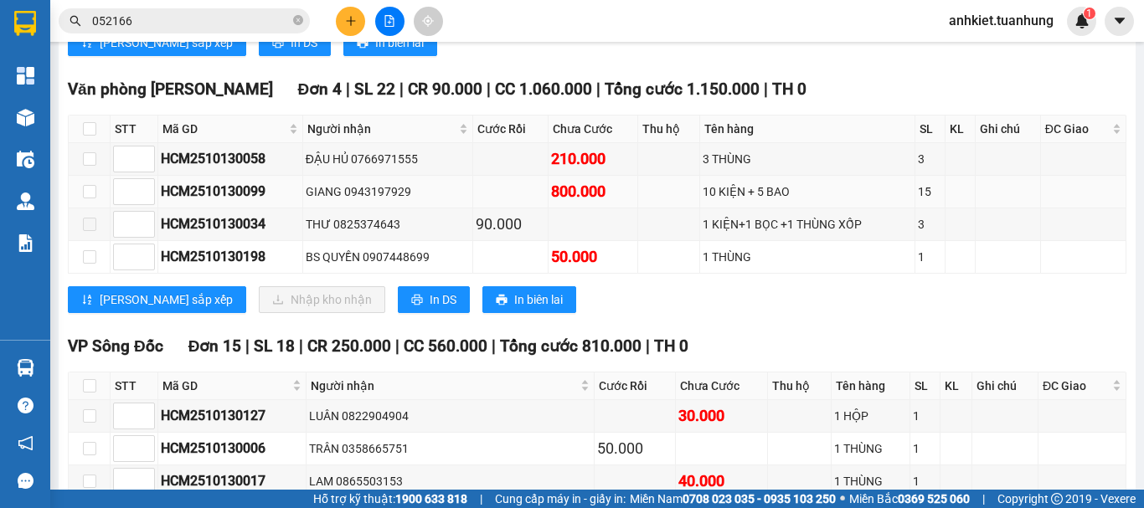
click at [394, 201] on div "GIANG 0943197929" at bounding box center [388, 192] width 164 height 18
copy div "0943197929"
click at [185, 18] on input "052166" at bounding box center [191, 21] width 198 height 18
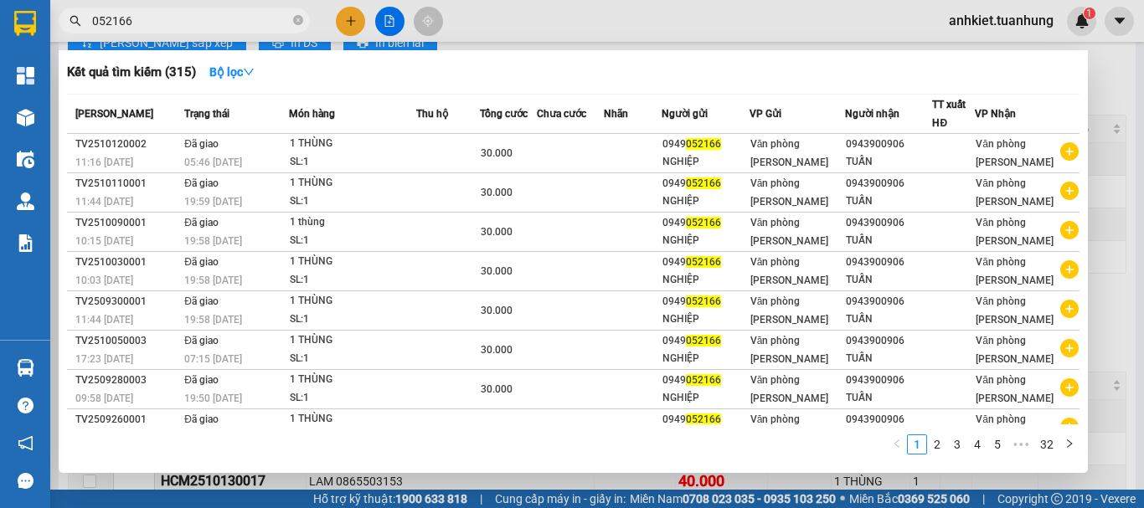
click at [185, 18] on input "052166" at bounding box center [191, 21] width 198 height 18
paste input "943197929"
type input "0943197929"
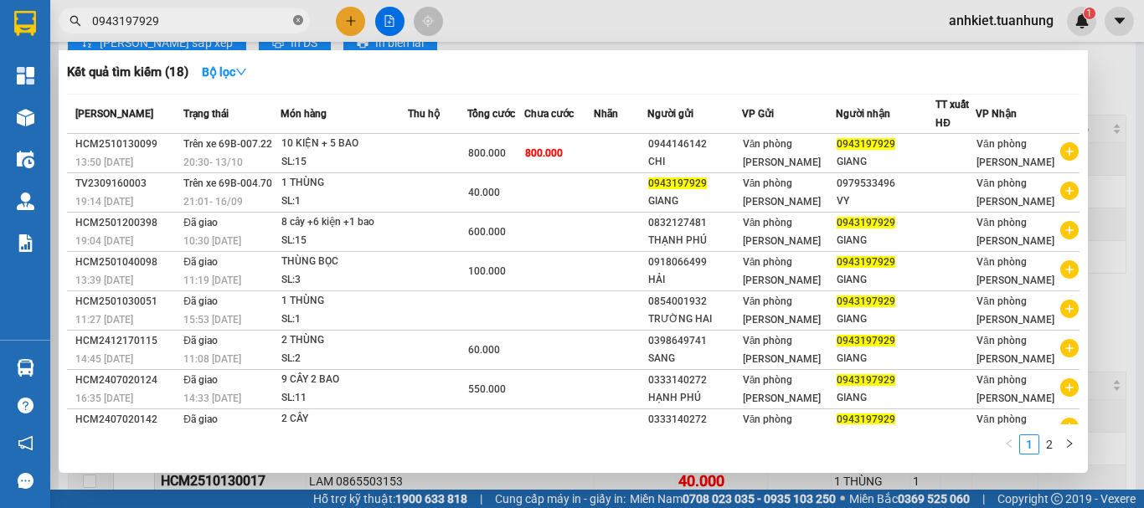
click at [300, 19] on icon "close-circle" at bounding box center [298, 20] width 10 height 10
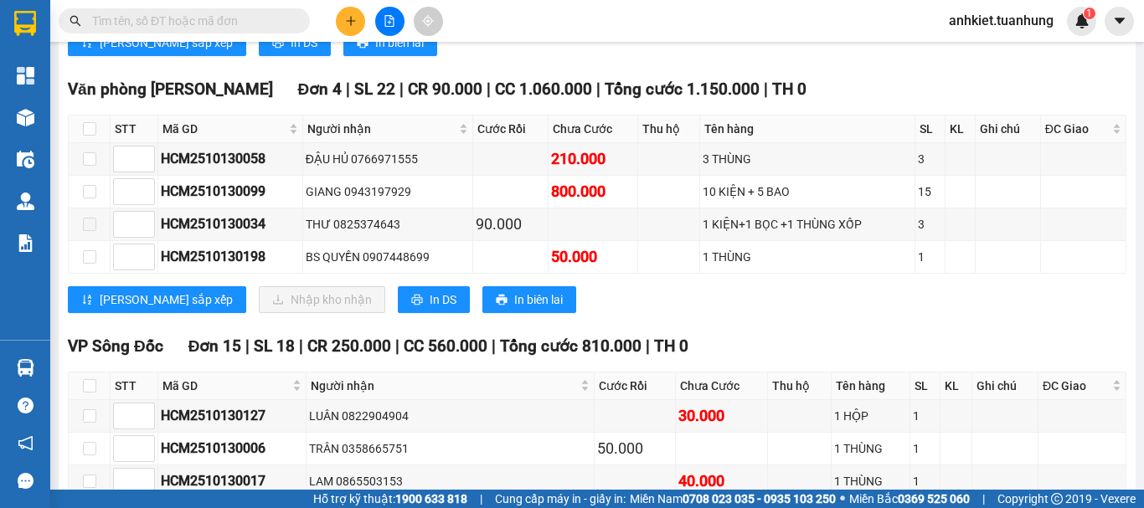
click at [555, 30] on div "Kết quả tìm kiếm ( 18 ) Bộ lọc Mã ĐH Trạng thái Món hàng Thu hộ Tổng cước Chưa …" at bounding box center [572, 21] width 1144 height 42
drag, startPoint x: 701, startPoint y: 307, endPoint x: 697, endPoint y: 343, distance: 36.3
click at [701, 307] on div "[PERSON_NAME] sắp xếp Nhập kho nhận In DS In biên lai" at bounding box center [597, 299] width 1059 height 27
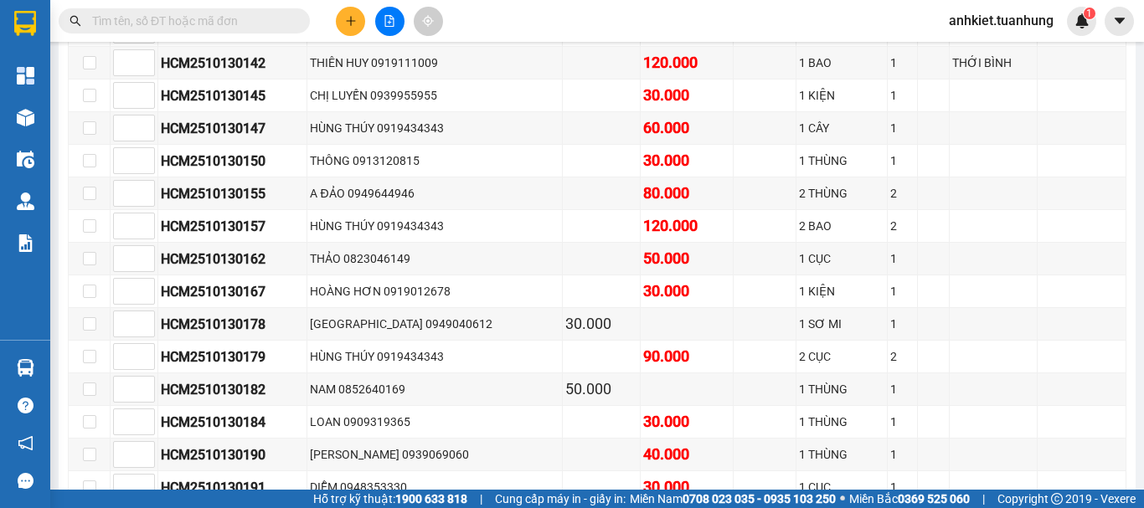
scroll to position [0, 0]
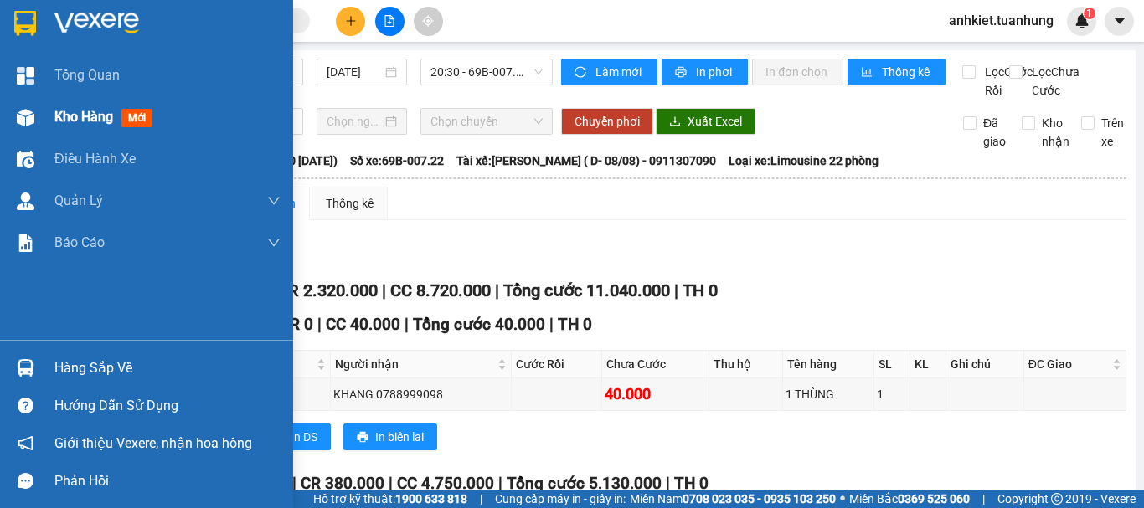
click at [101, 103] on div "Kho hàng mới" at bounding box center [167, 117] width 226 height 42
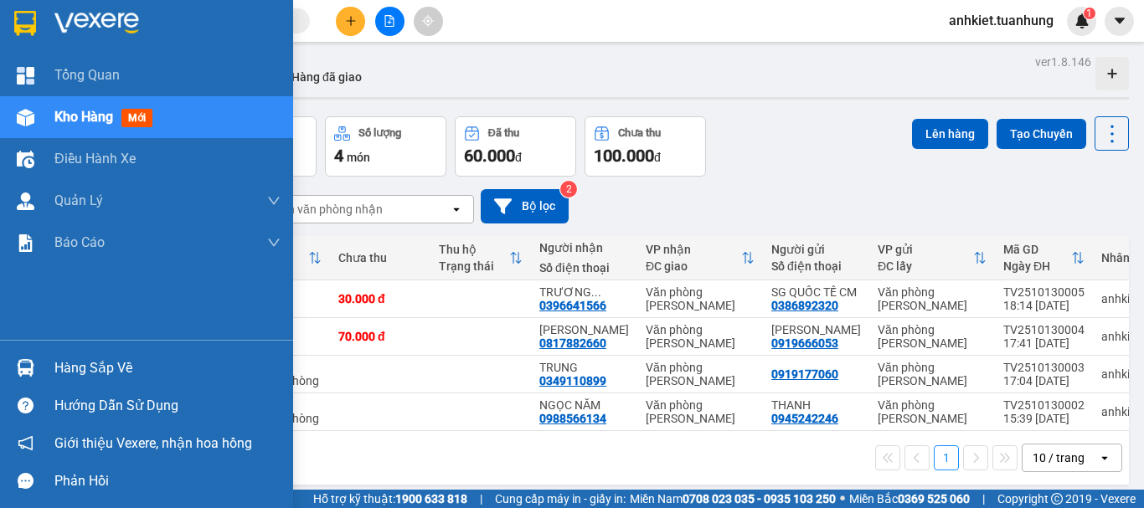
click at [85, 366] on div "Hàng sắp về" at bounding box center [167, 368] width 226 height 25
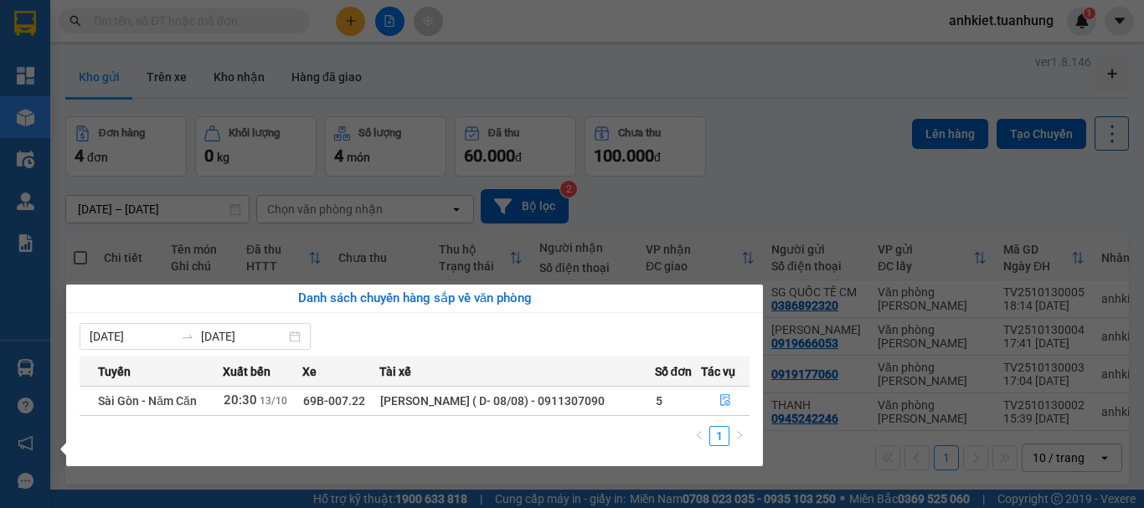
click at [798, 173] on section "Kết quả tìm kiếm ( 18 ) Bộ lọc Mã ĐH Trạng thái Món hàng Thu hộ Tổng cước Chưa …" at bounding box center [572, 254] width 1144 height 508
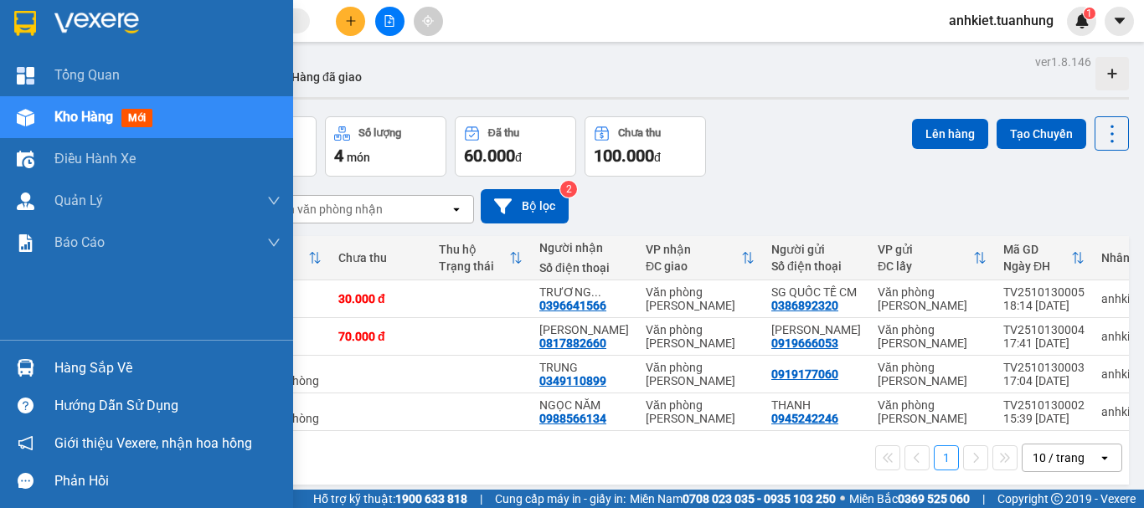
click at [81, 368] on div "Hàng sắp về" at bounding box center [167, 368] width 226 height 25
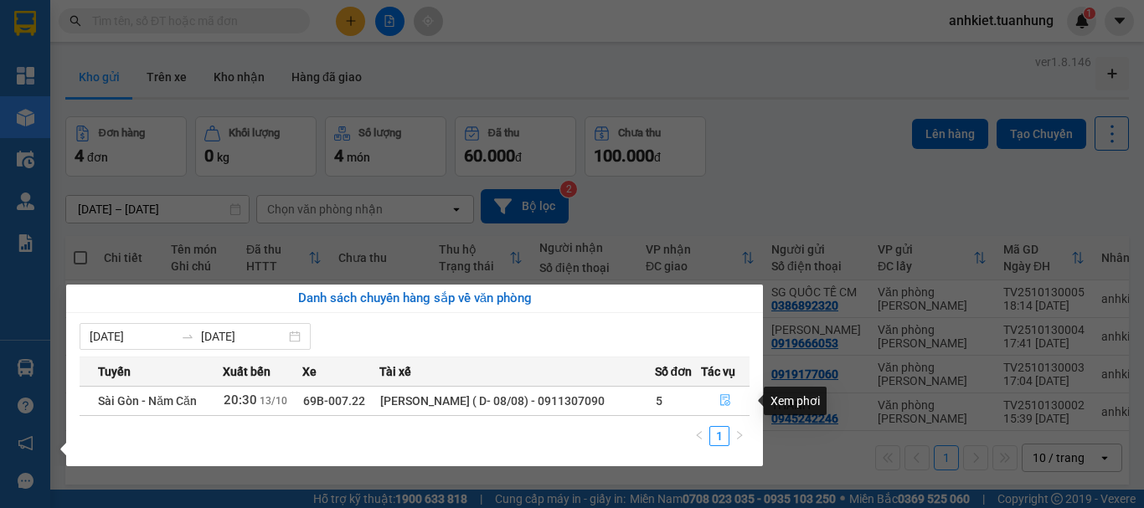
click at [729, 401] on icon "file-done" at bounding box center [725, 401] width 10 height 12
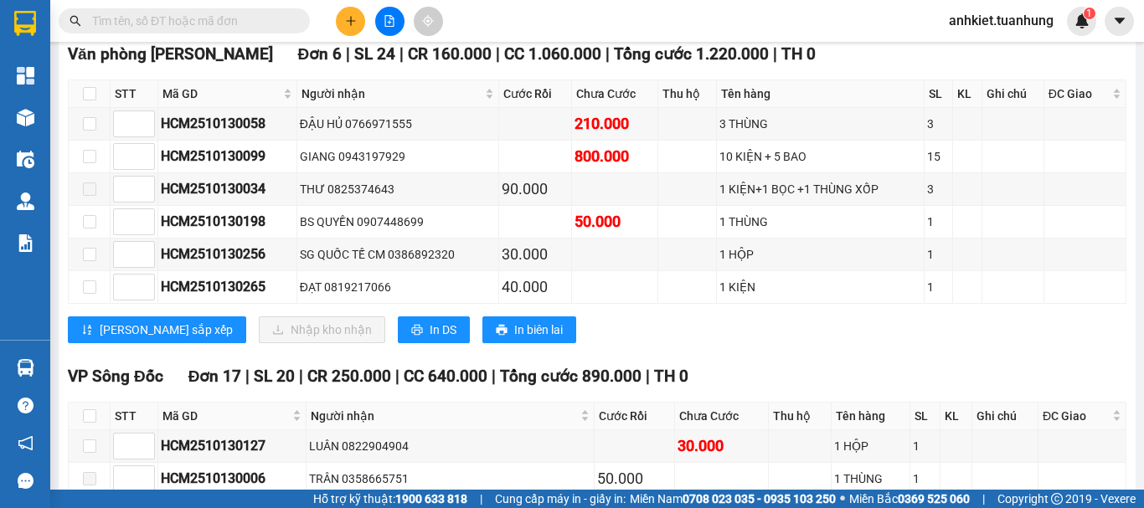
scroll to position [4773, 0]
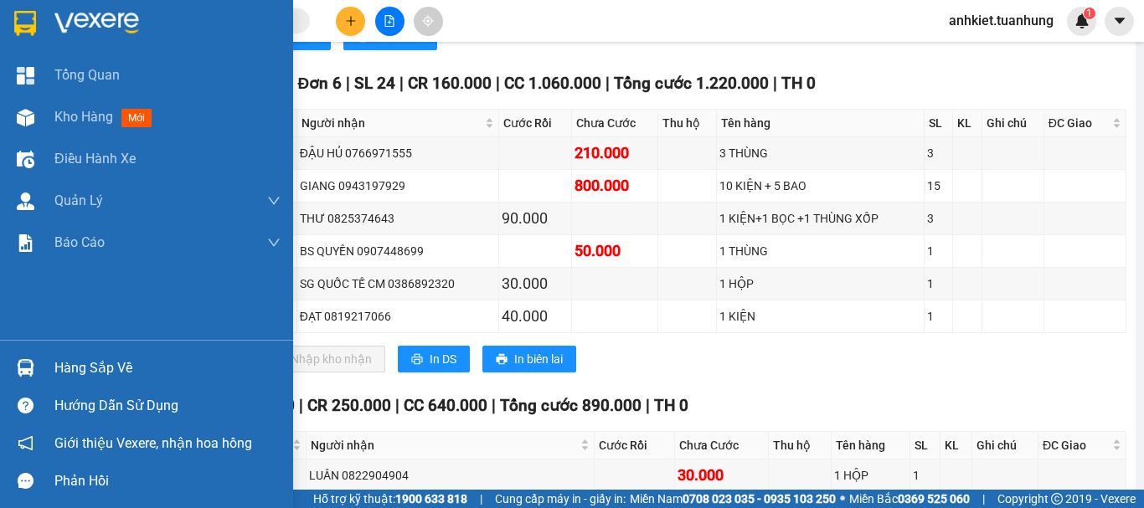
click at [95, 128] on div "Kho hàng mới" at bounding box center [167, 117] width 226 height 42
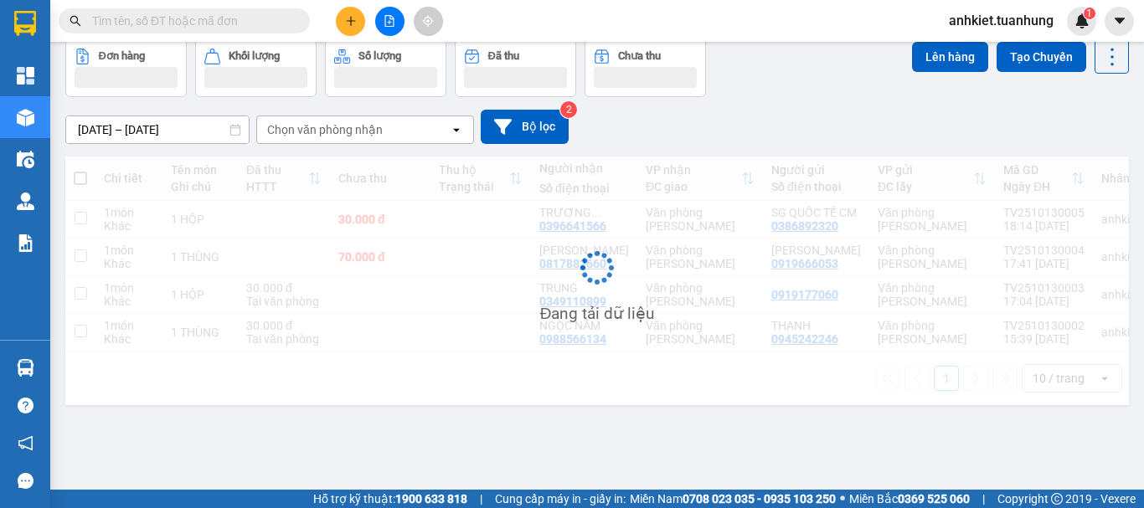
scroll to position [77, 0]
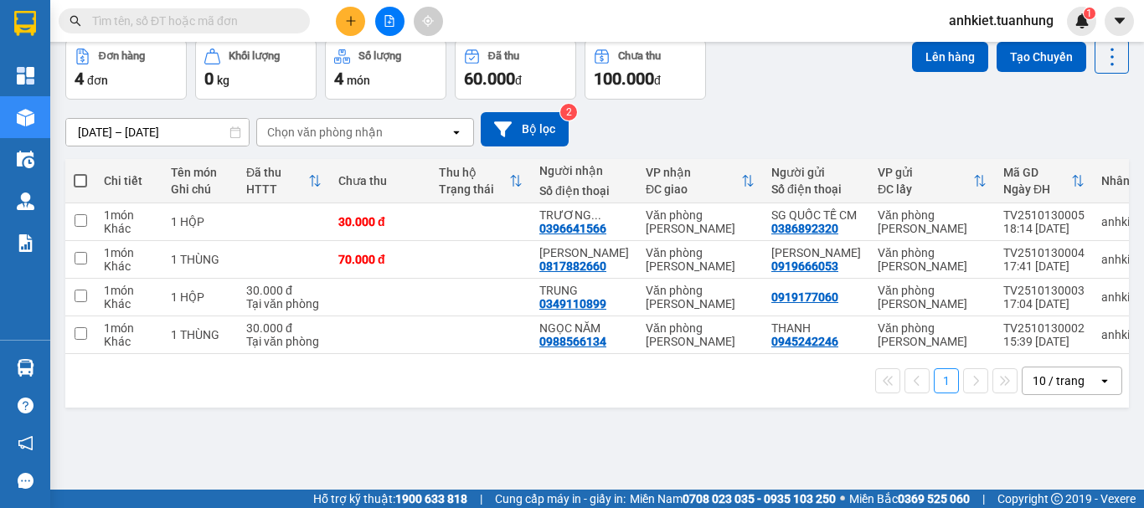
drag, startPoint x: 1143, startPoint y: 445, endPoint x: 881, endPoint y: 95, distance: 437.3
click at [881, 95] on div "Đơn hàng 4 đơn Khối lượng 0 kg Số lượng 4 món Đã thu 60.000 đ Chưa thu 100.000 …" at bounding box center [597, 69] width 1064 height 60
